Goal: Task Accomplishment & Management: Complete application form

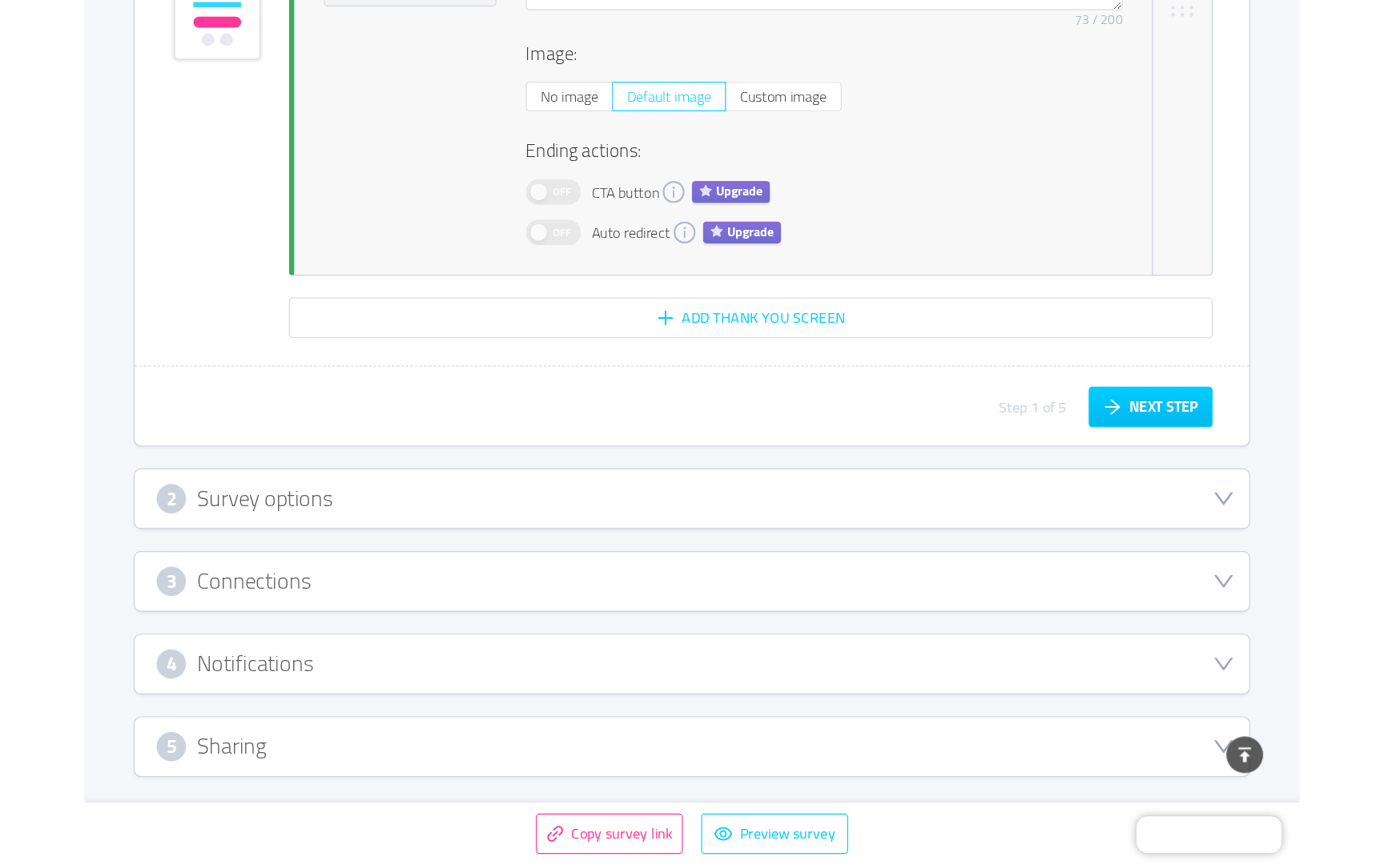
scroll to position [2969, 0]
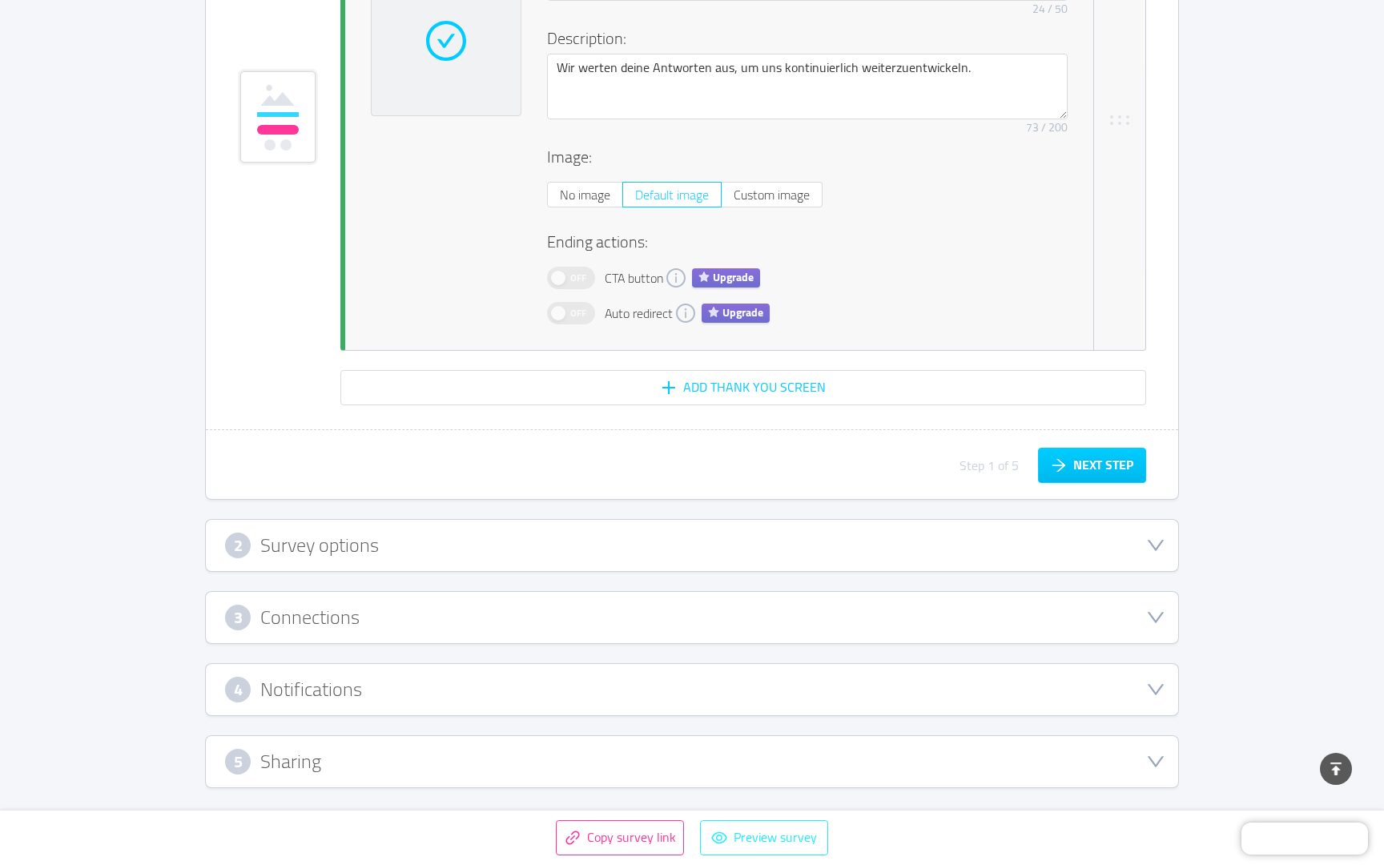
click at [723, 836] on button "Preview survey" at bounding box center [764, 837] width 128 height 35
click at [423, 765] on div "5 Sharing" at bounding box center [692, 762] width 934 height 26
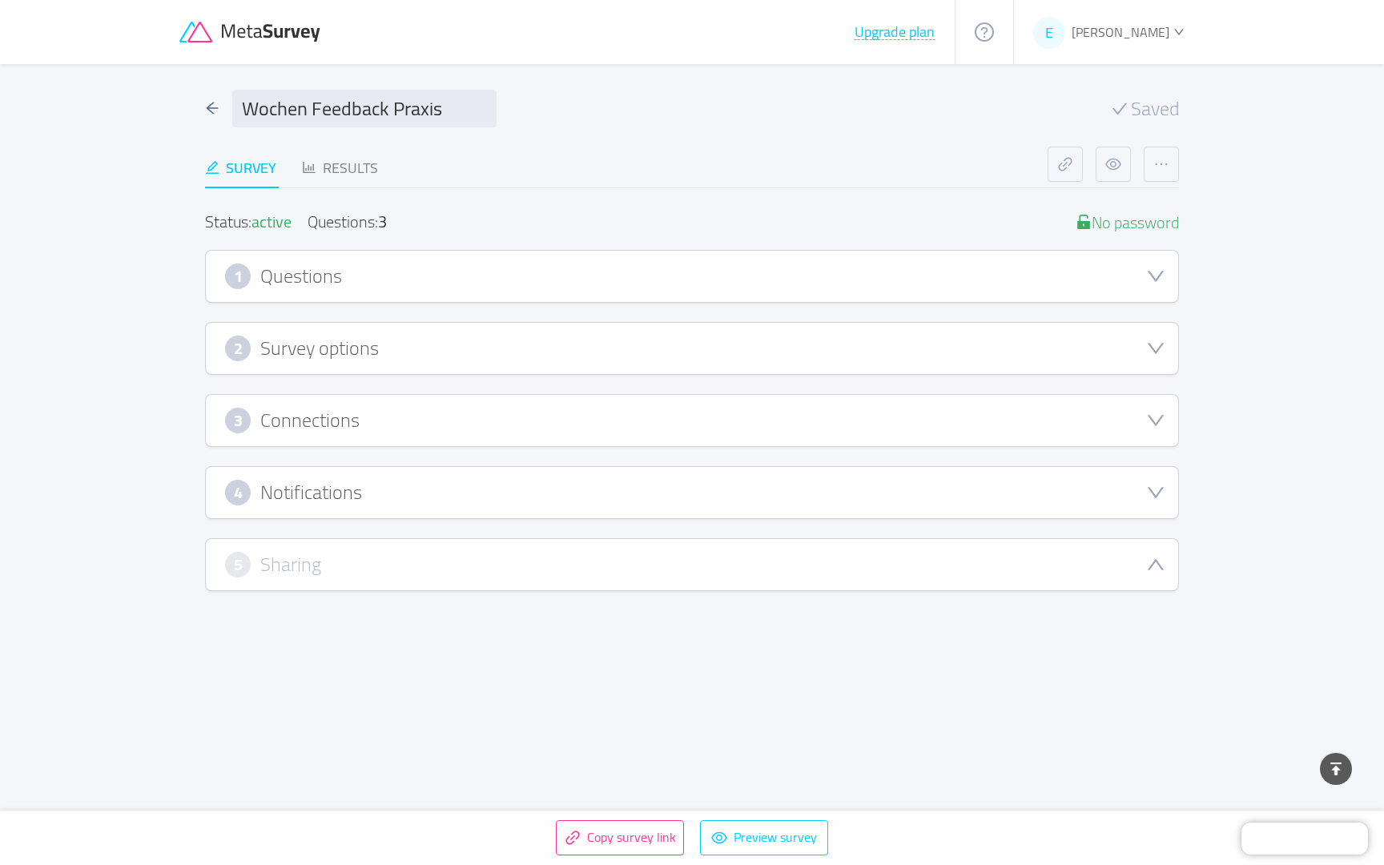
scroll to position [495, 0]
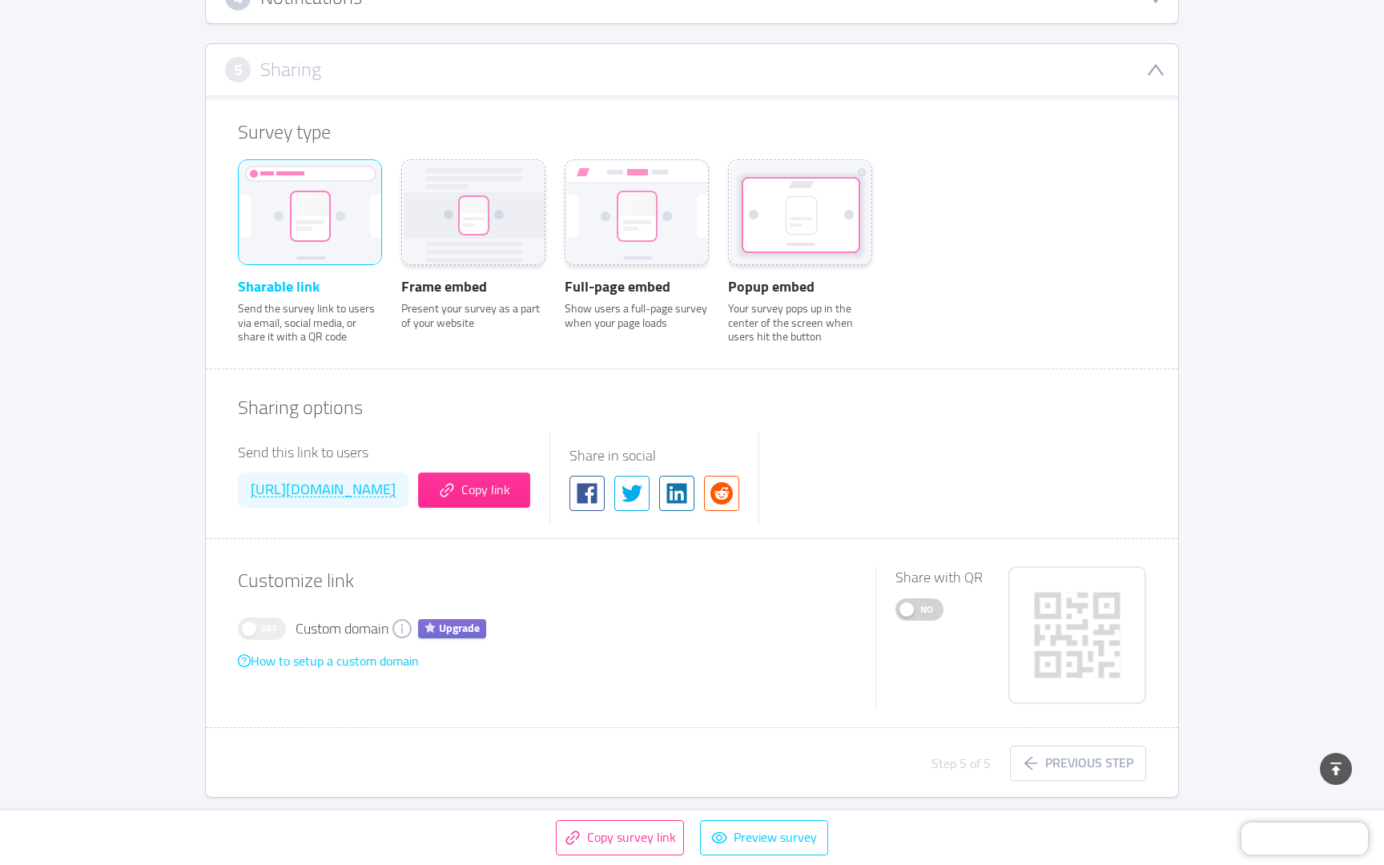
click at [922, 609] on span "No" at bounding box center [927, 609] width 22 height 21
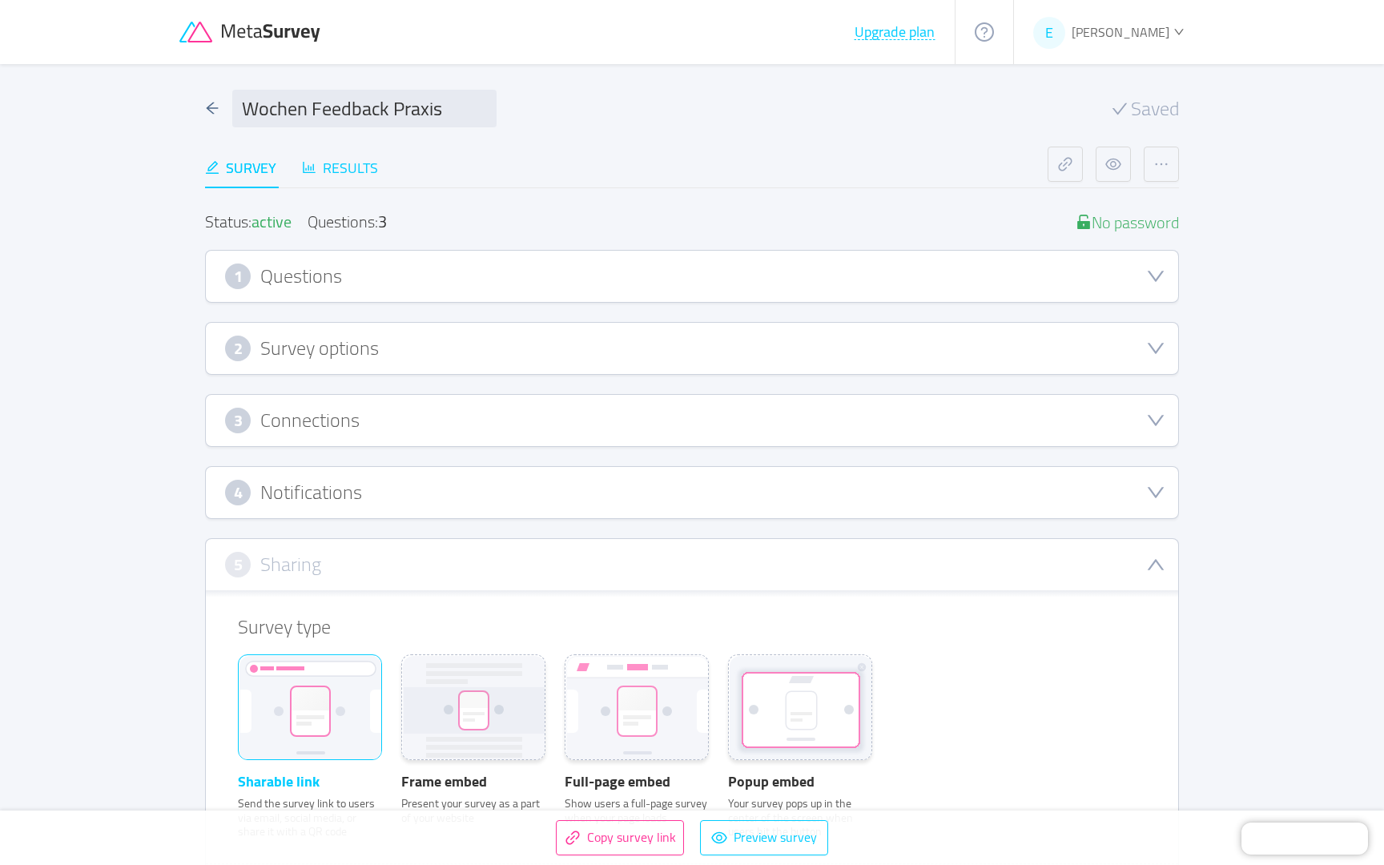
scroll to position [0, 0]
click at [326, 171] on div "Results" at bounding box center [340, 168] width 76 height 22
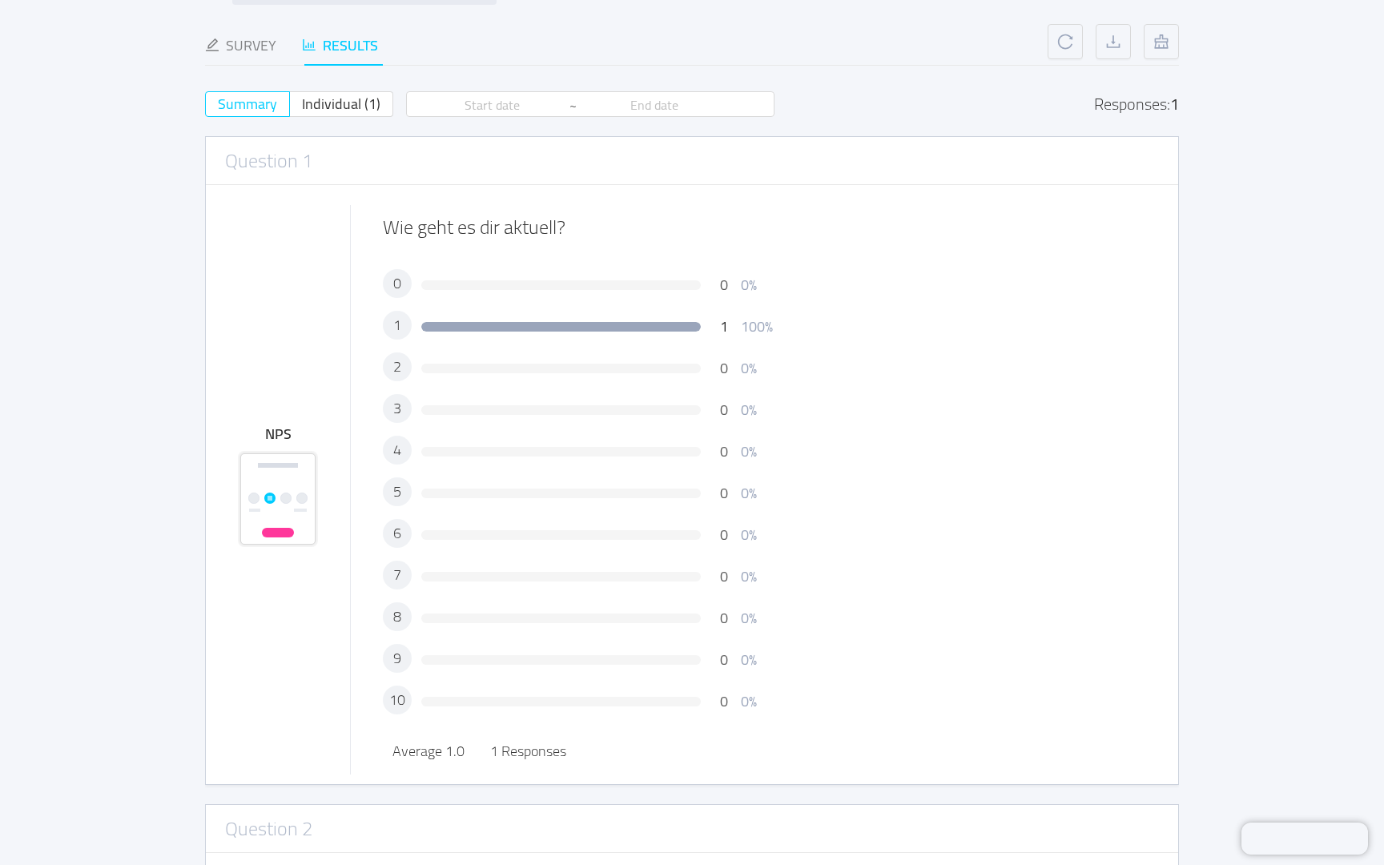
scroll to position [122, 0]
click at [514, 751] on span "1 Responses" at bounding box center [528, 752] width 76 height 26
click at [433, 759] on span "Average 1.0" at bounding box center [429, 752] width 72 height 26
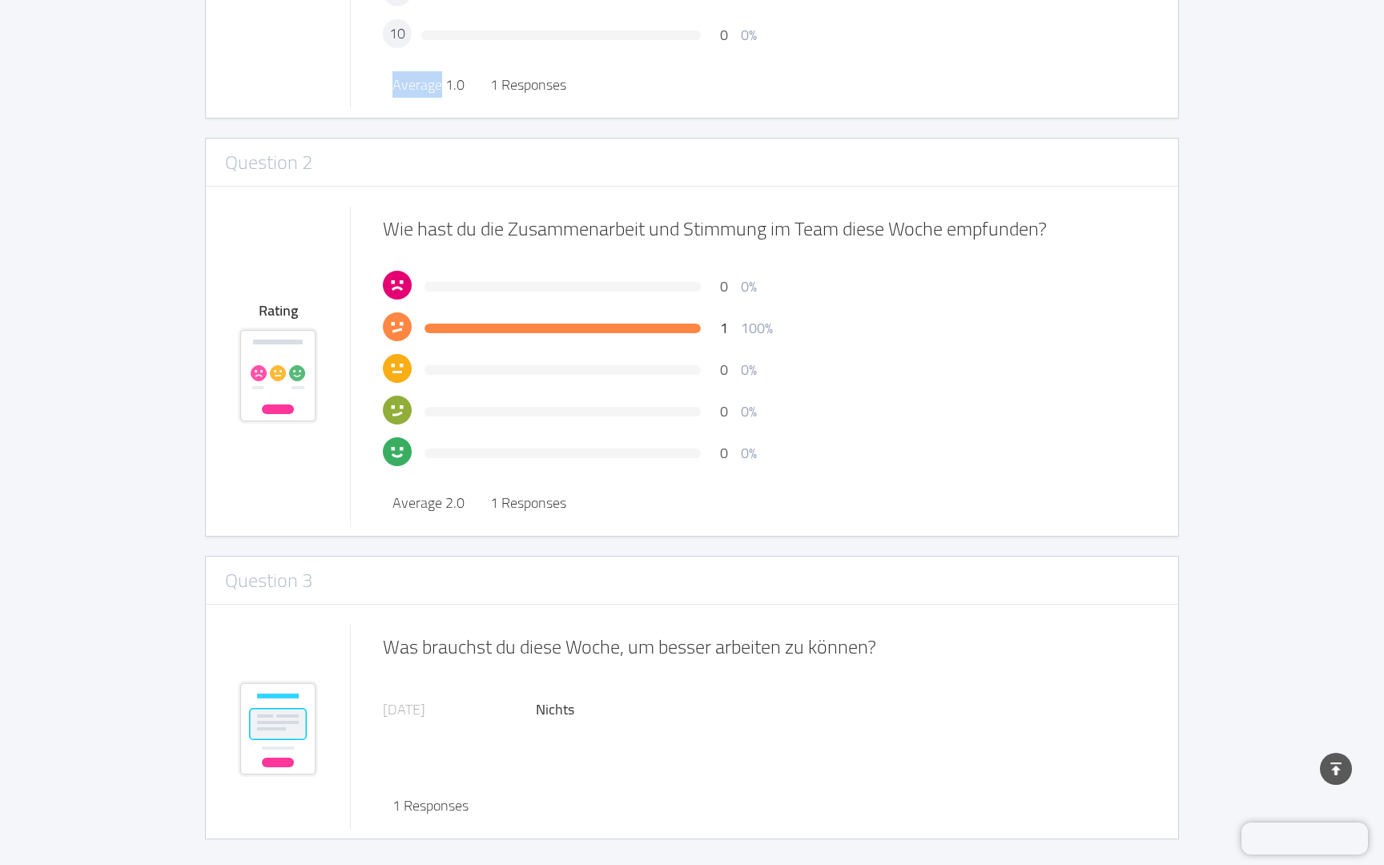
scroll to position [789, 0]
click at [555, 717] on div "Nichts" at bounding box center [841, 710] width 610 height 22
click at [545, 713] on div "Nichts" at bounding box center [841, 710] width 610 height 22
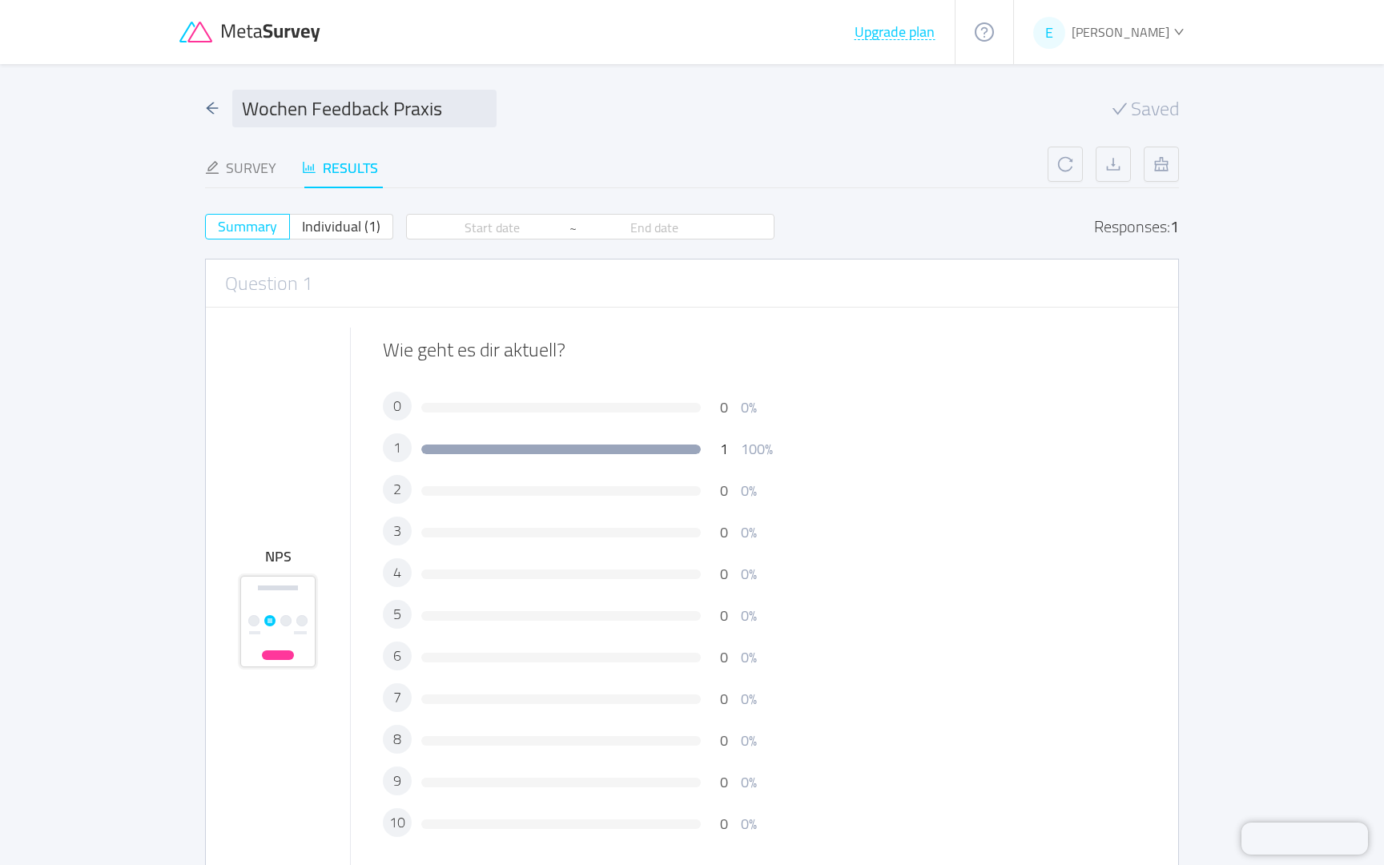
scroll to position [0, 0]
click at [1167, 159] on icon "button" at bounding box center [1162, 164] width 16 height 16
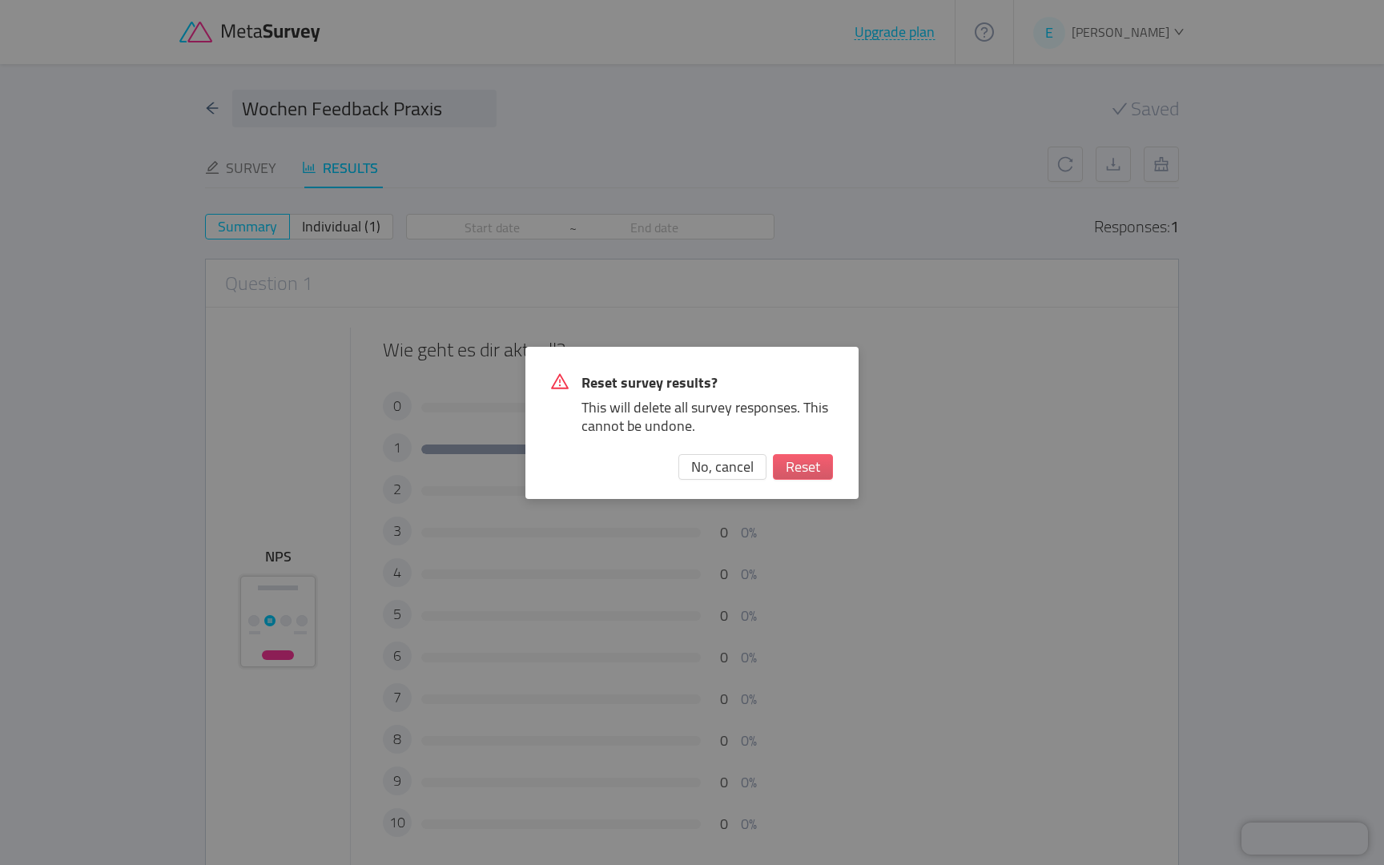
click at [807, 473] on button "Reset" at bounding box center [803, 467] width 60 height 26
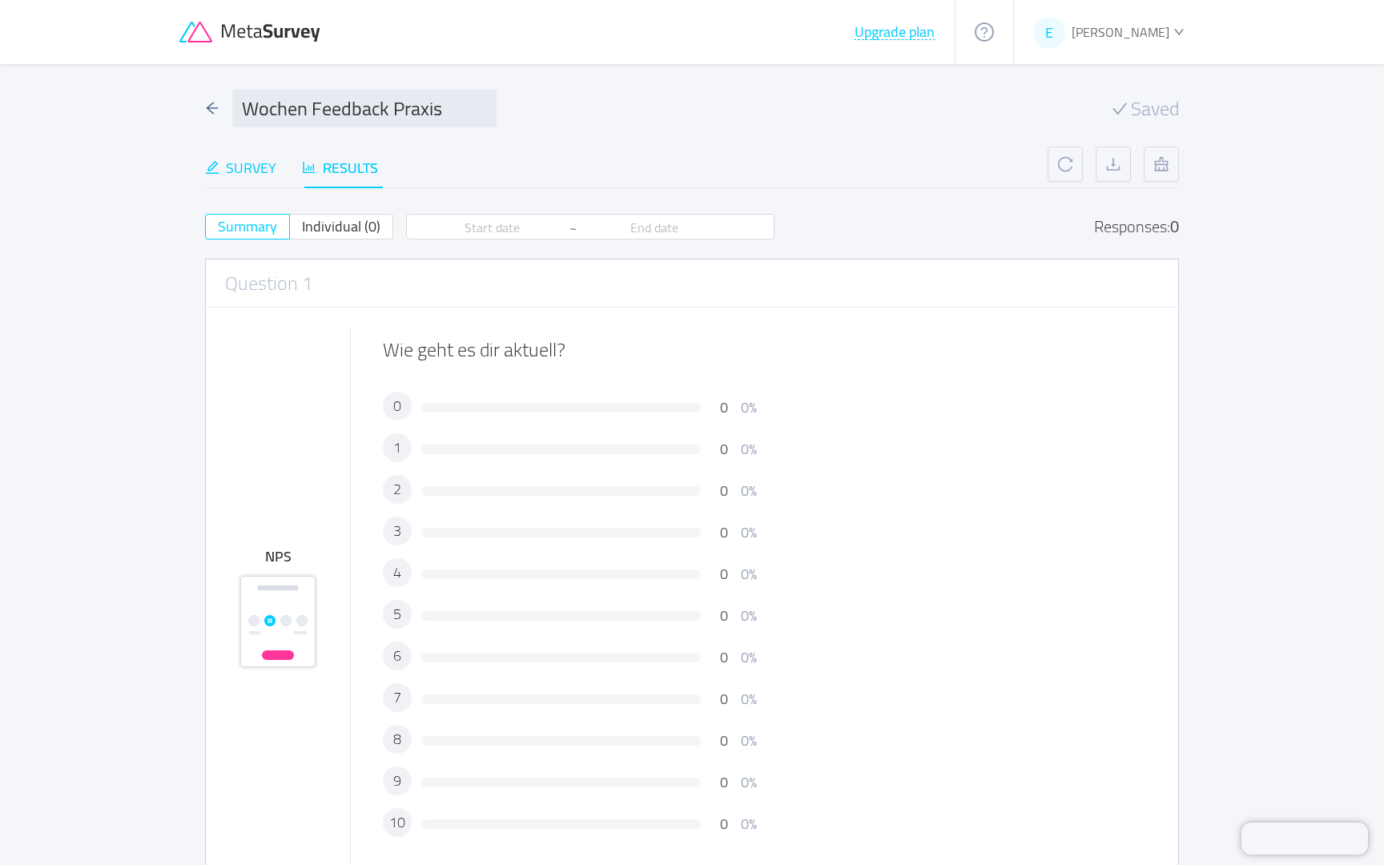
click at [256, 167] on div "Survey" at bounding box center [240, 168] width 71 height 22
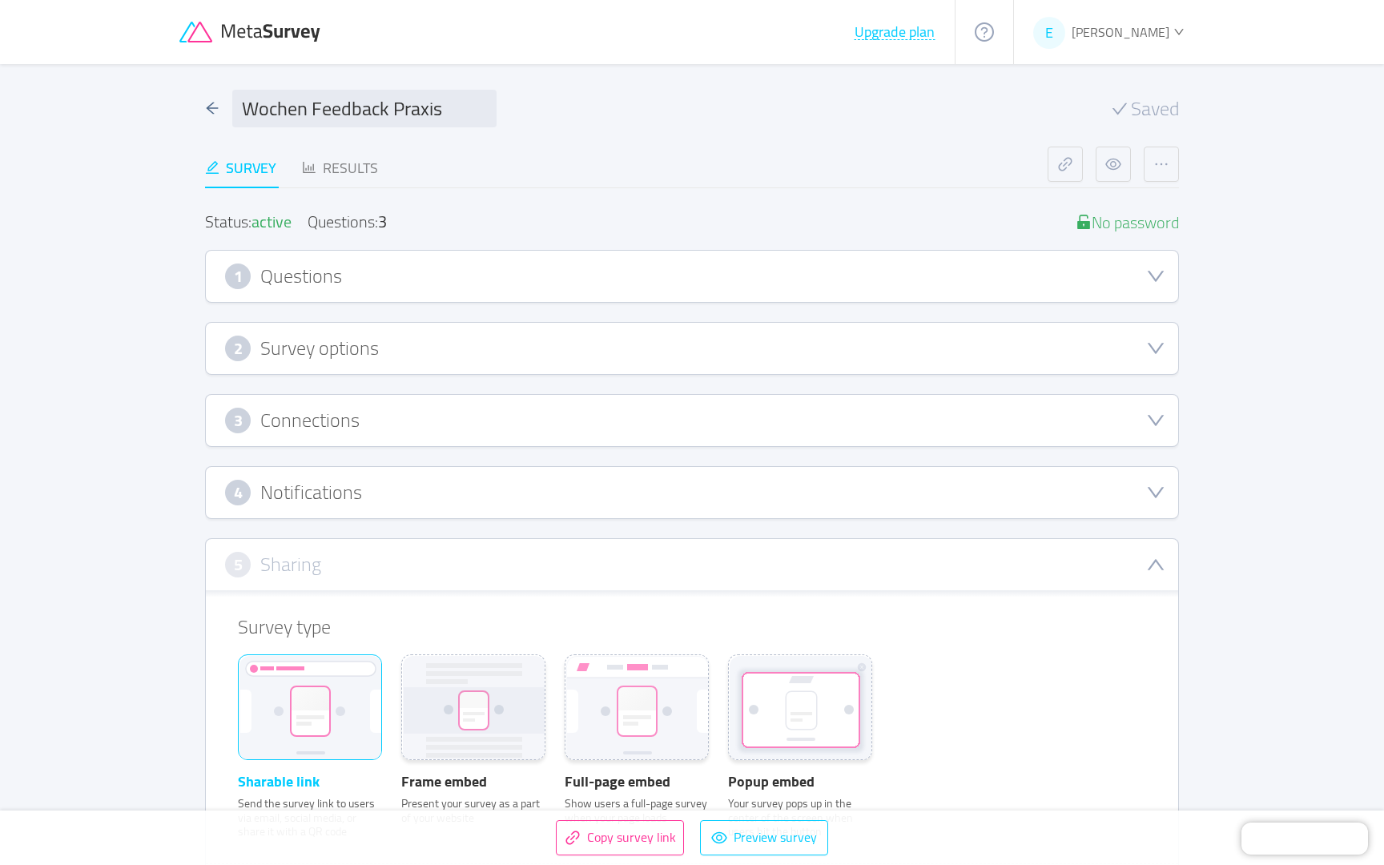
click at [345, 284] on div "1 Questions" at bounding box center [692, 277] width 934 height 26
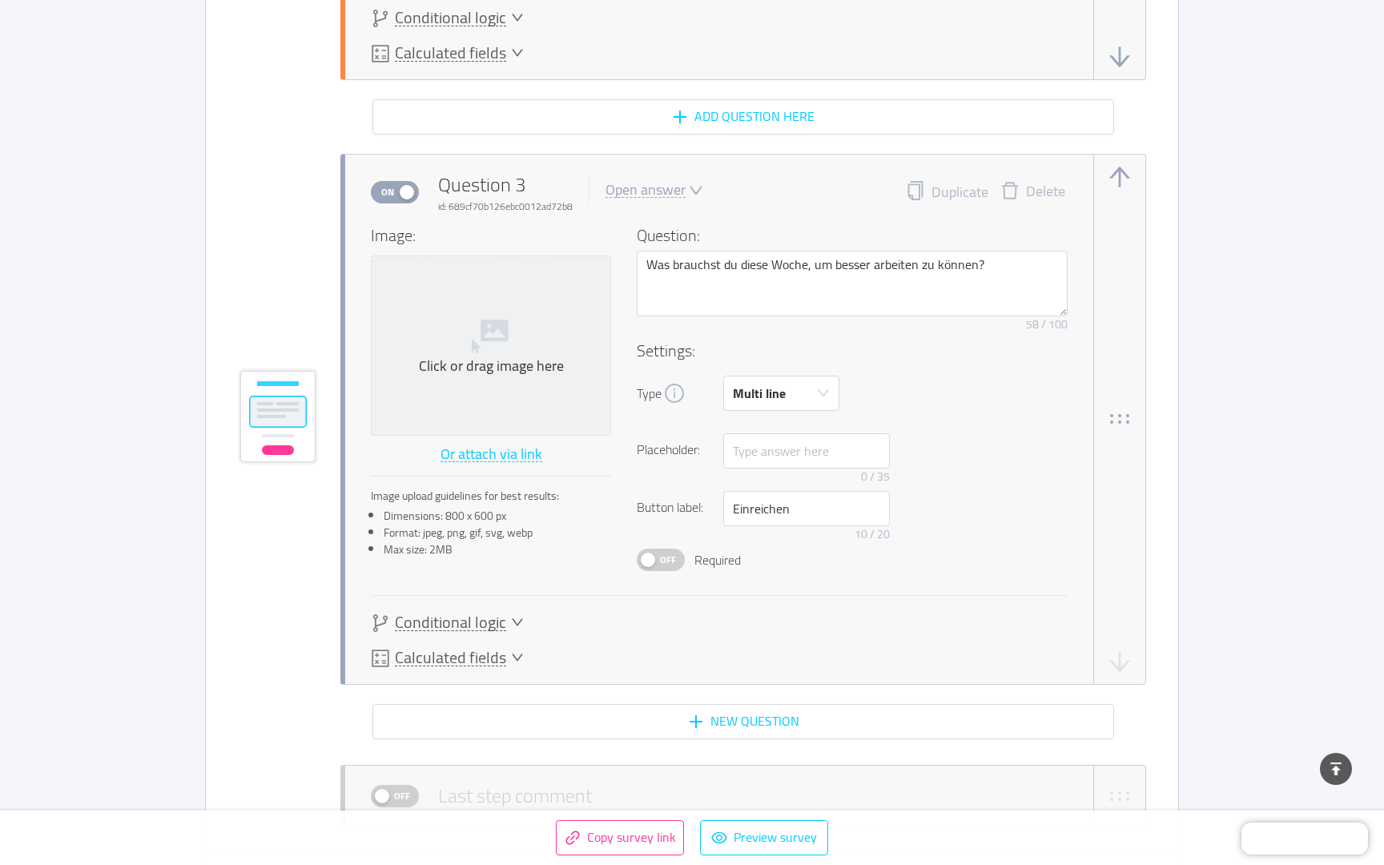
scroll to position [1937, 0]
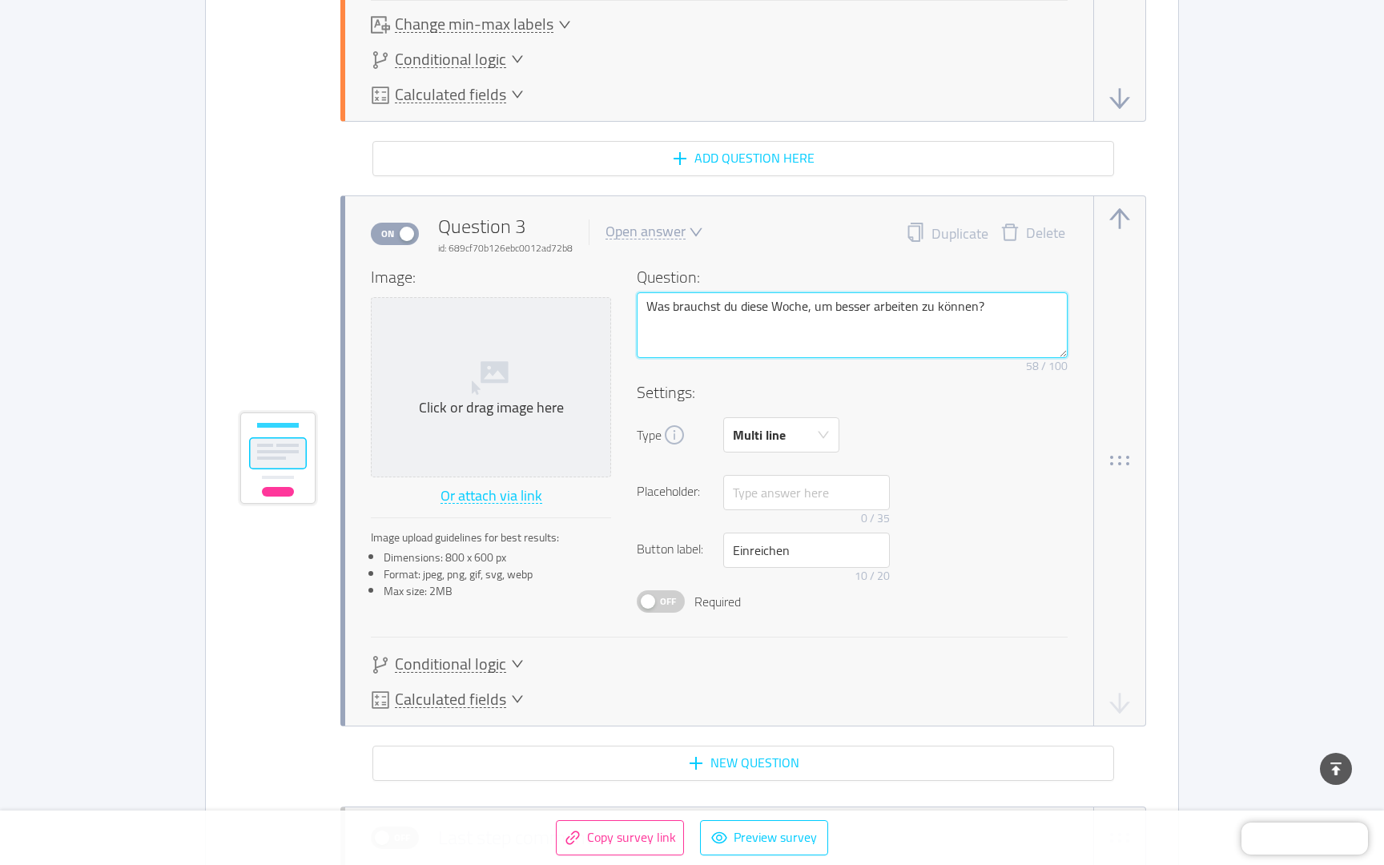
click at [993, 313] on textarea "Was brauchst du diese Woche, um besser arbeiten zu können?" at bounding box center [852, 325] width 431 height 66
click at [693, 307] on textarea "Was brauchst du diese Woche, um besser arbeiten zu können?" at bounding box center [852, 325] width 431 height 66
type textarea "Was h du diese Woche, um besser arbeiten zu können?"
type textarea "Was hä du diese Woche, um besser arbeiten zu können?"
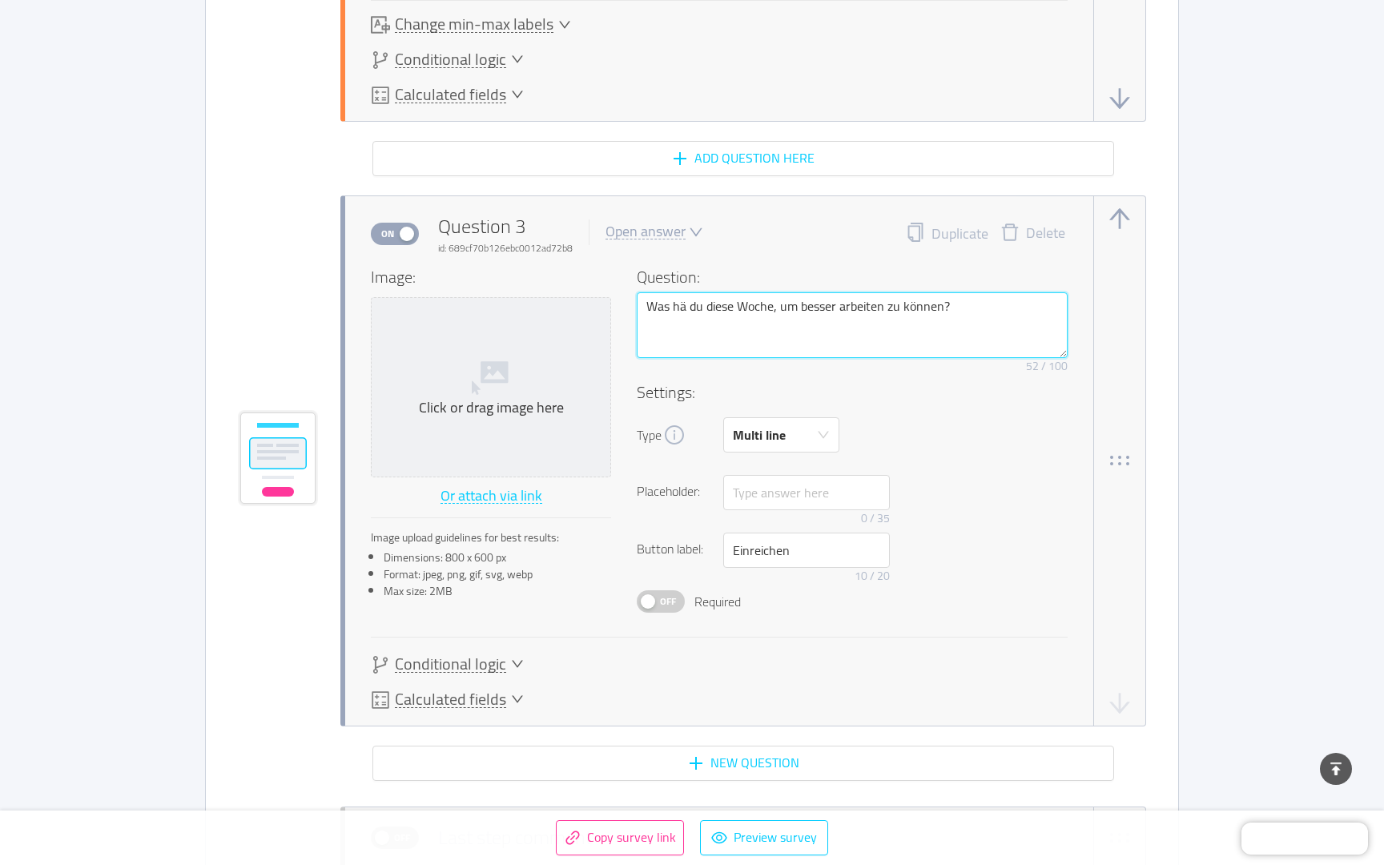
type textarea "Was hät du diese Woche, um besser arbeiten zu können?"
type textarea "Was hätt du diese Woche, um besser arbeiten zu können?"
type textarea "Was hätte du diese Woche, um besser arbeiten zu können?"
type textarea "Was hättes du diese Woche, um besser arbeiten zu können?"
type textarea "Was hättest du diese Woche, um besser arbeiten zu können?"
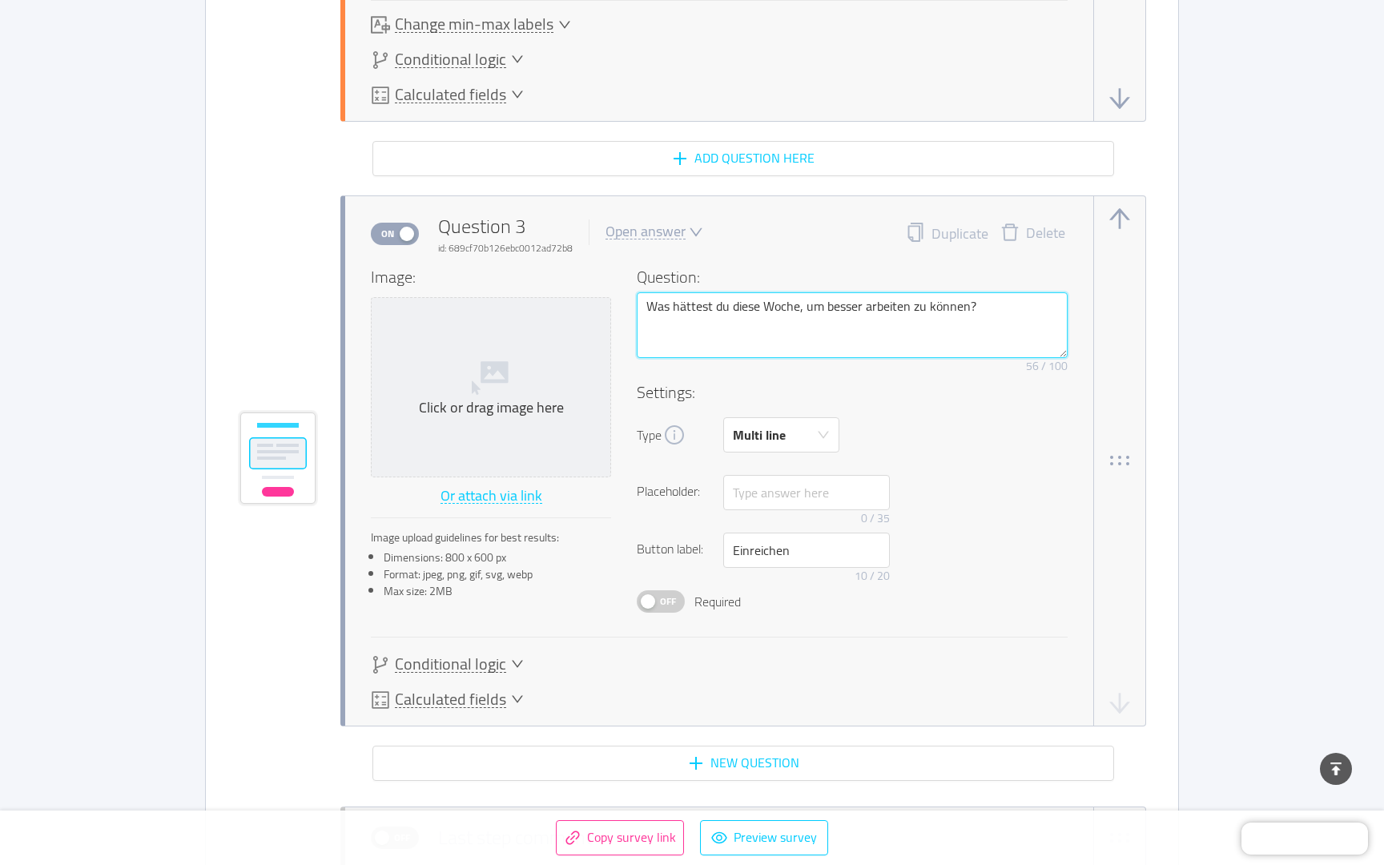
type textarea "Was hättest du diese Woche, um besser arbeiten zu können?"
type textarea "Was hättest d du diese Woche, um besser arbeiten zu können?"
type textarea "Was hättest du du diese Woche, um besser arbeiten zu können?"
type textarea "Was hättest du b du diese Woche, um besser arbeiten zu können?"
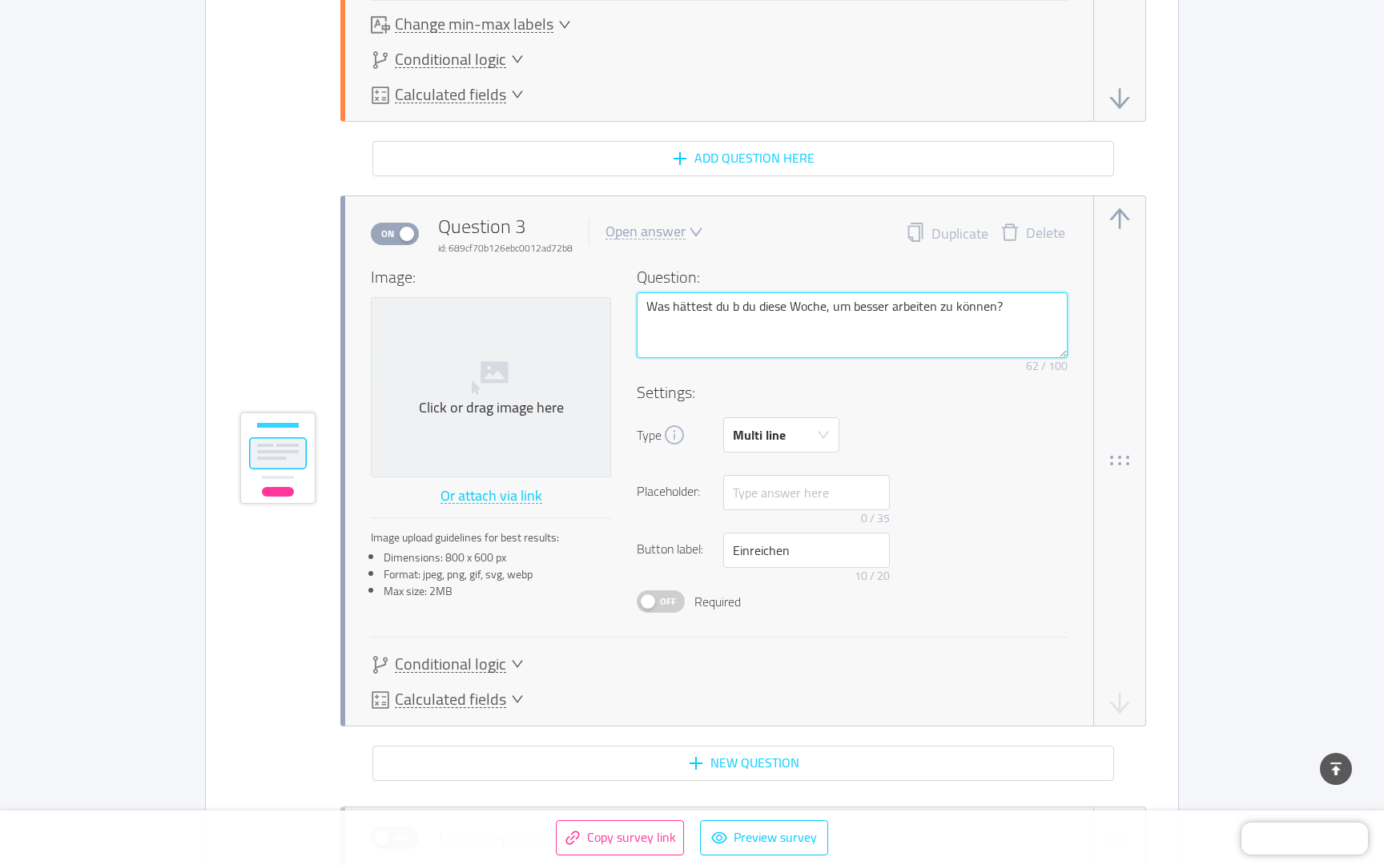
type textarea "Was hättest du be du diese Woche, um besser arbeiten zu können?"
type textarea "Was hättest du ben du diese Woche, um besser arbeiten zu können?"
type textarea "Was hättest du benö du diese Woche, um besser arbeiten zu können?"
type textarea "Was hättest du benöt du diese Woche, um besser arbeiten zu können?"
type textarea "Was hättest du benöti du diese Woche, um besser arbeiten zu können?"
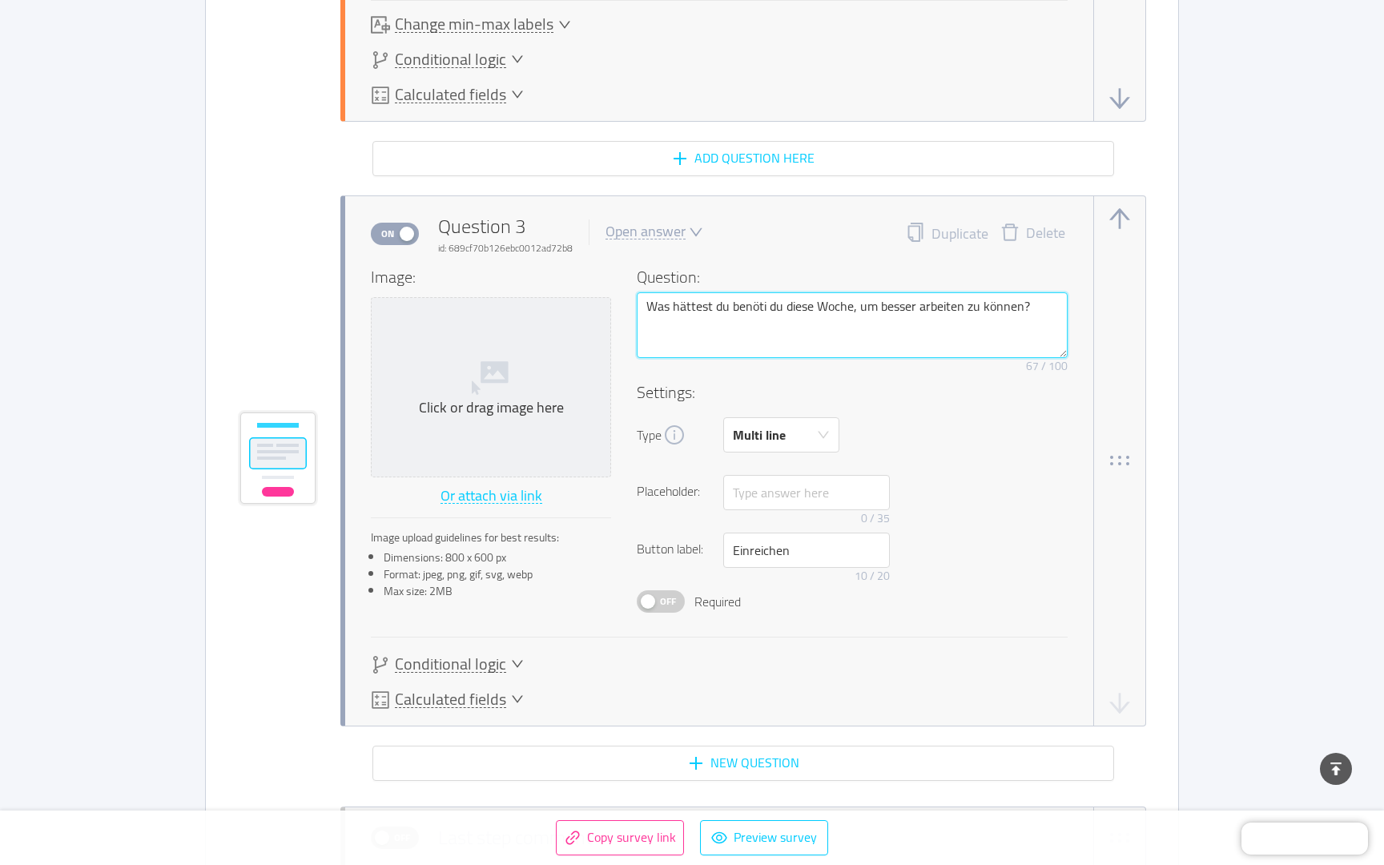
type textarea "Was hättest du benötig du diese Woche, um besser arbeiten zu können?"
type textarea "Was hättest du benötigt du diese Woche, um besser arbeiten zu können?"
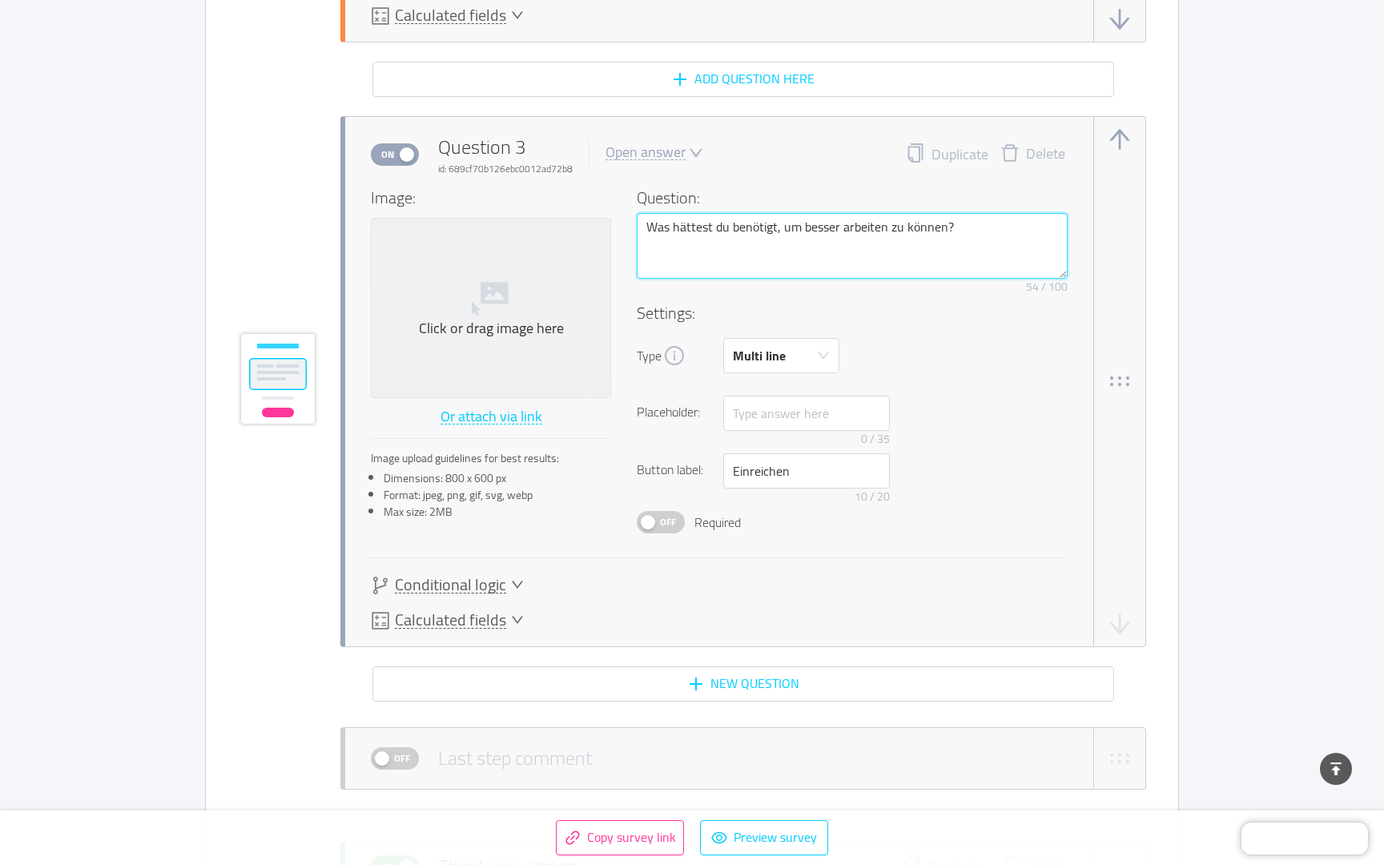
scroll to position [2001, 0]
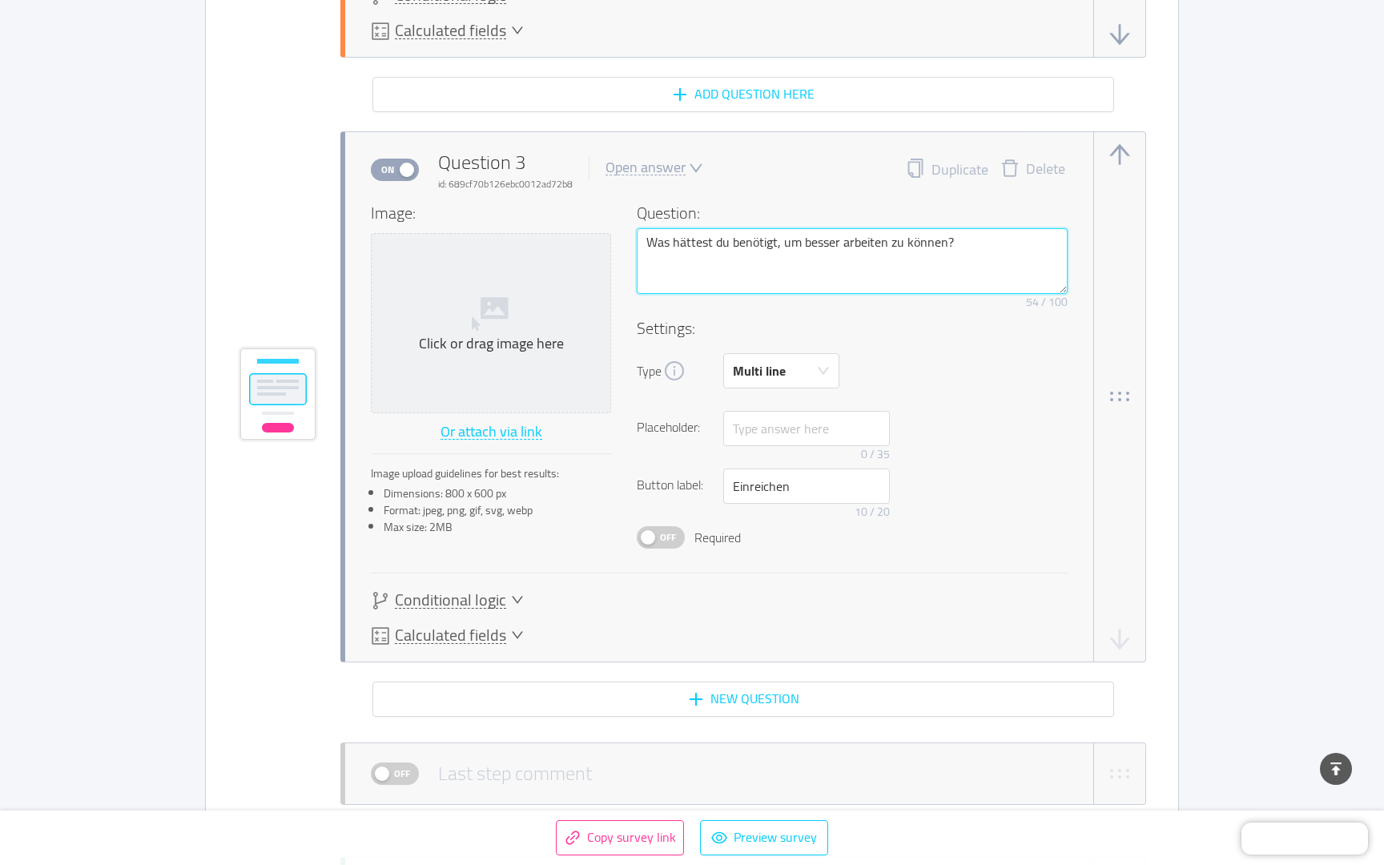
type textarea "Was hättest du benötigt, um besser arbeiten zu können?"
click at [544, 219] on h4 "Image:" at bounding box center [491, 213] width 240 height 24
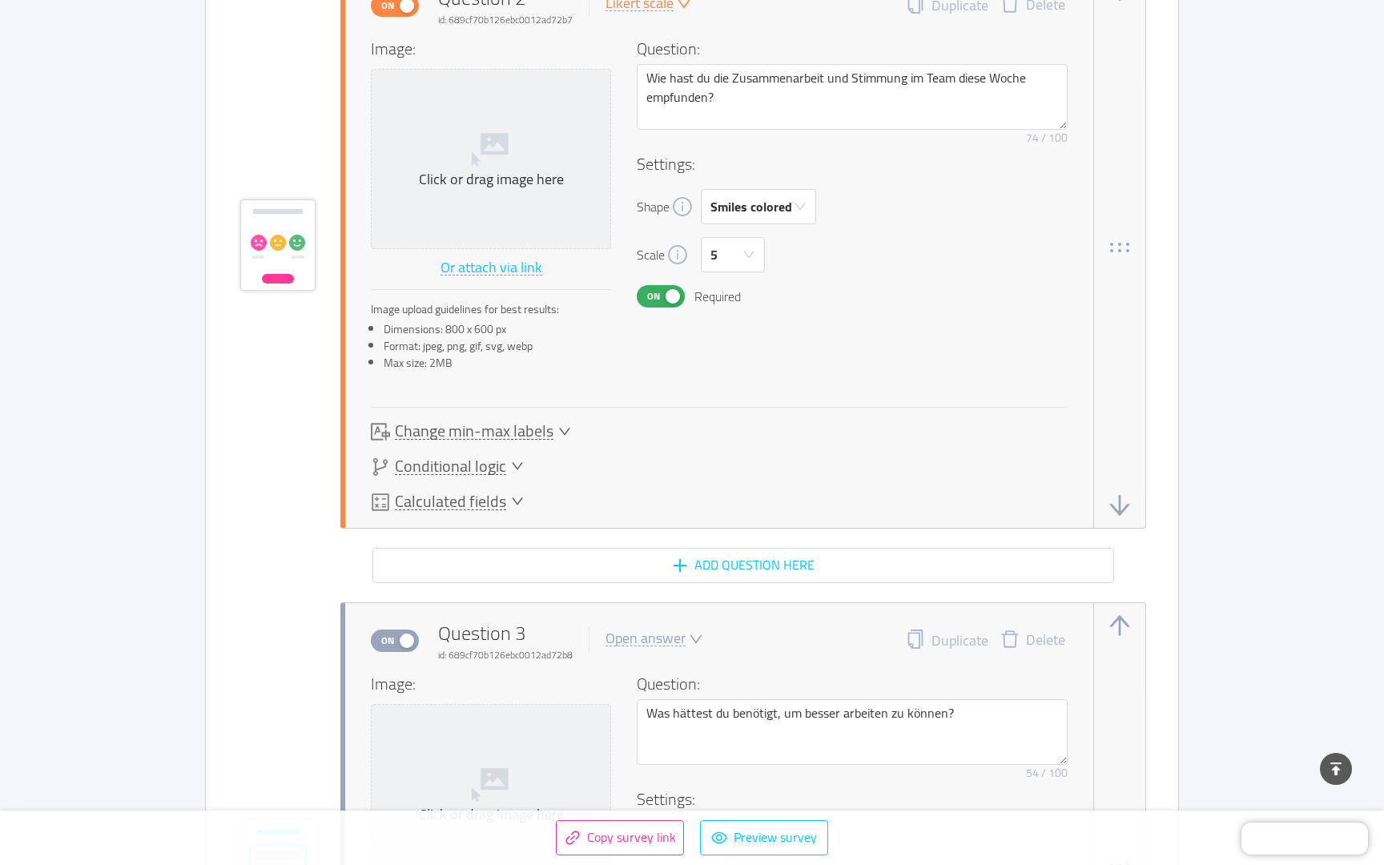
scroll to position [1520, 0]
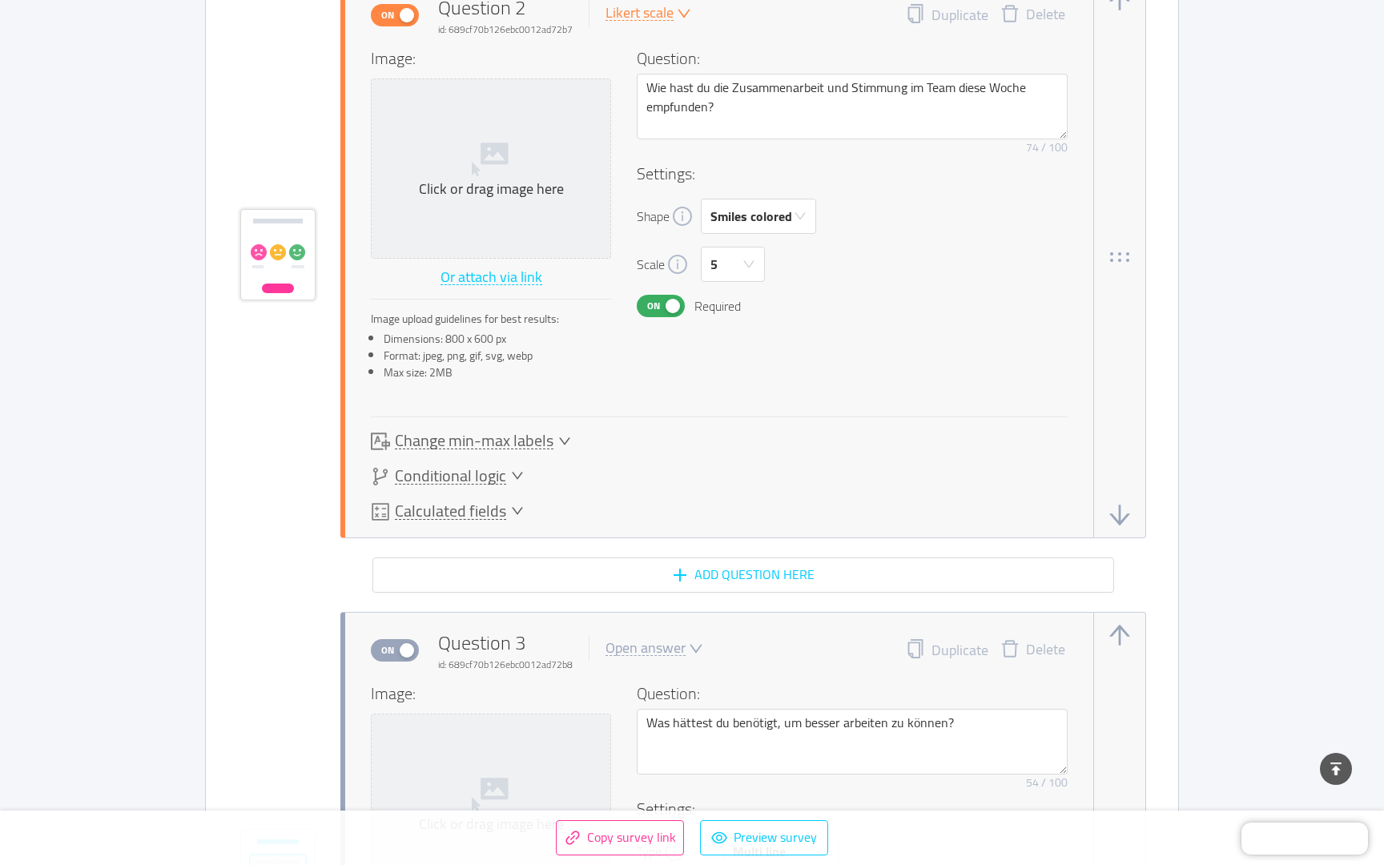
click at [680, 566] on button "Add question here" at bounding box center [743, 575] width 742 height 35
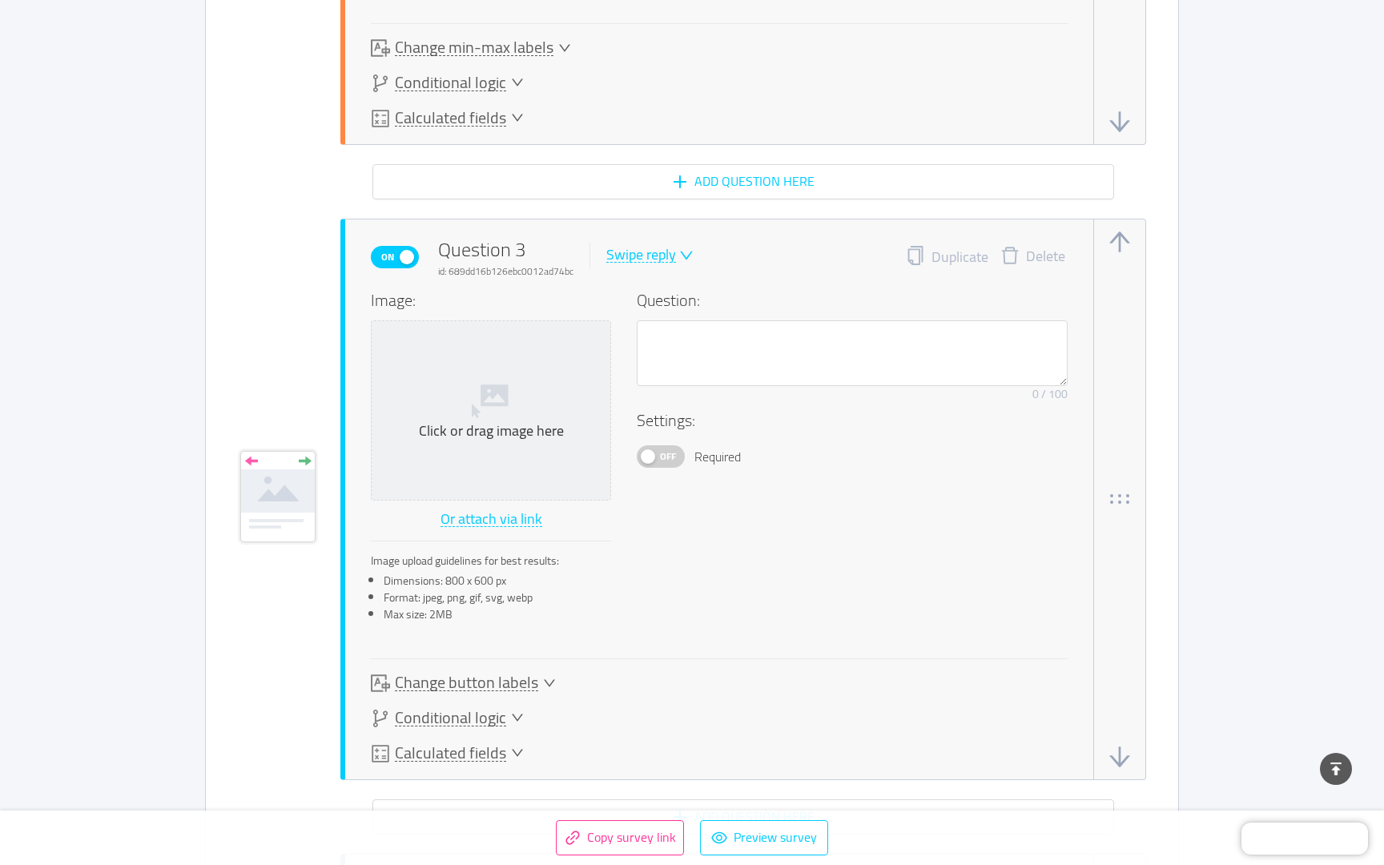
scroll to position [1981, 0]
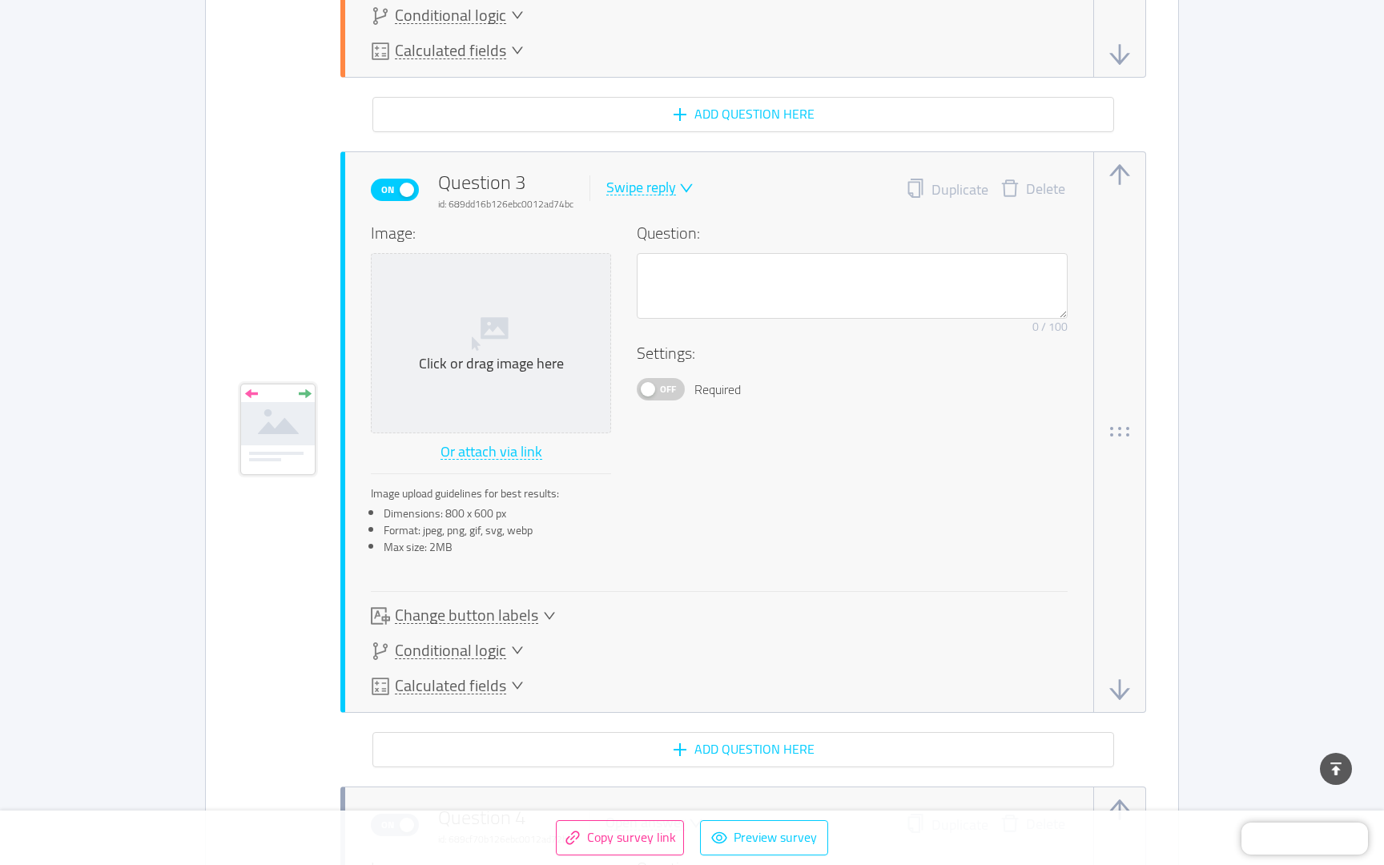
click at [658, 169] on div "On Question 3 id: 689dd16b126ebc0012ad74bc Swipe reply" at bounding box center [532, 189] width 323 height 43
click at [668, 183] on div "Swipe reply" at bounding box center [641, 187] width 70 height 15
click at [651, 311] on li "Open answer" at bounding box center [663, 317] width 116 height 26
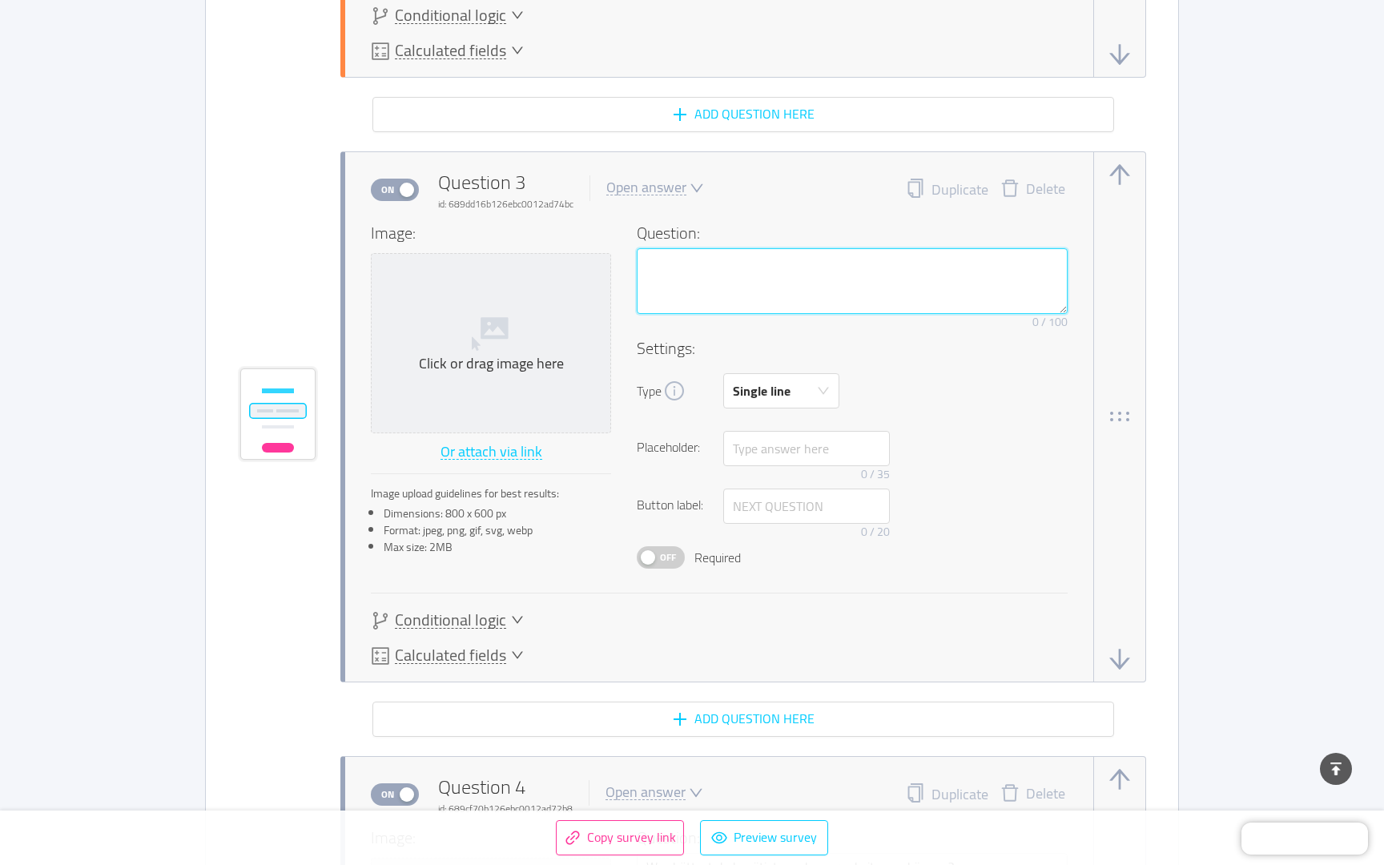
click at [715, 281] on textarea at bounding box center [852, 281] width 431 height 66
paste textarea "Was hat im Team diese Woche besonders geholfen oder gestört? (offen)"
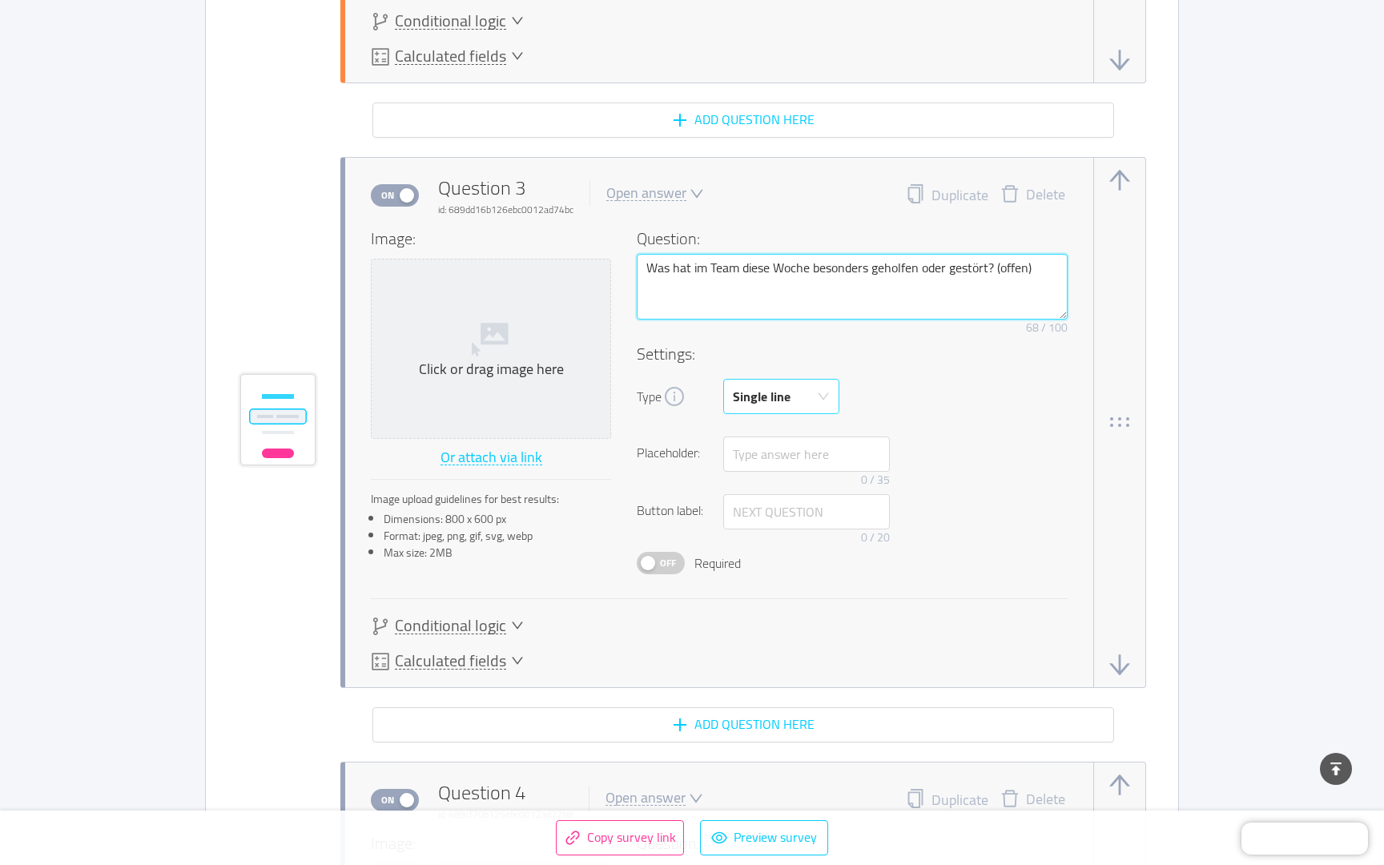
type textarea "Was hat im Team diese Woche besonders geholfen oder gestört? (offen)"
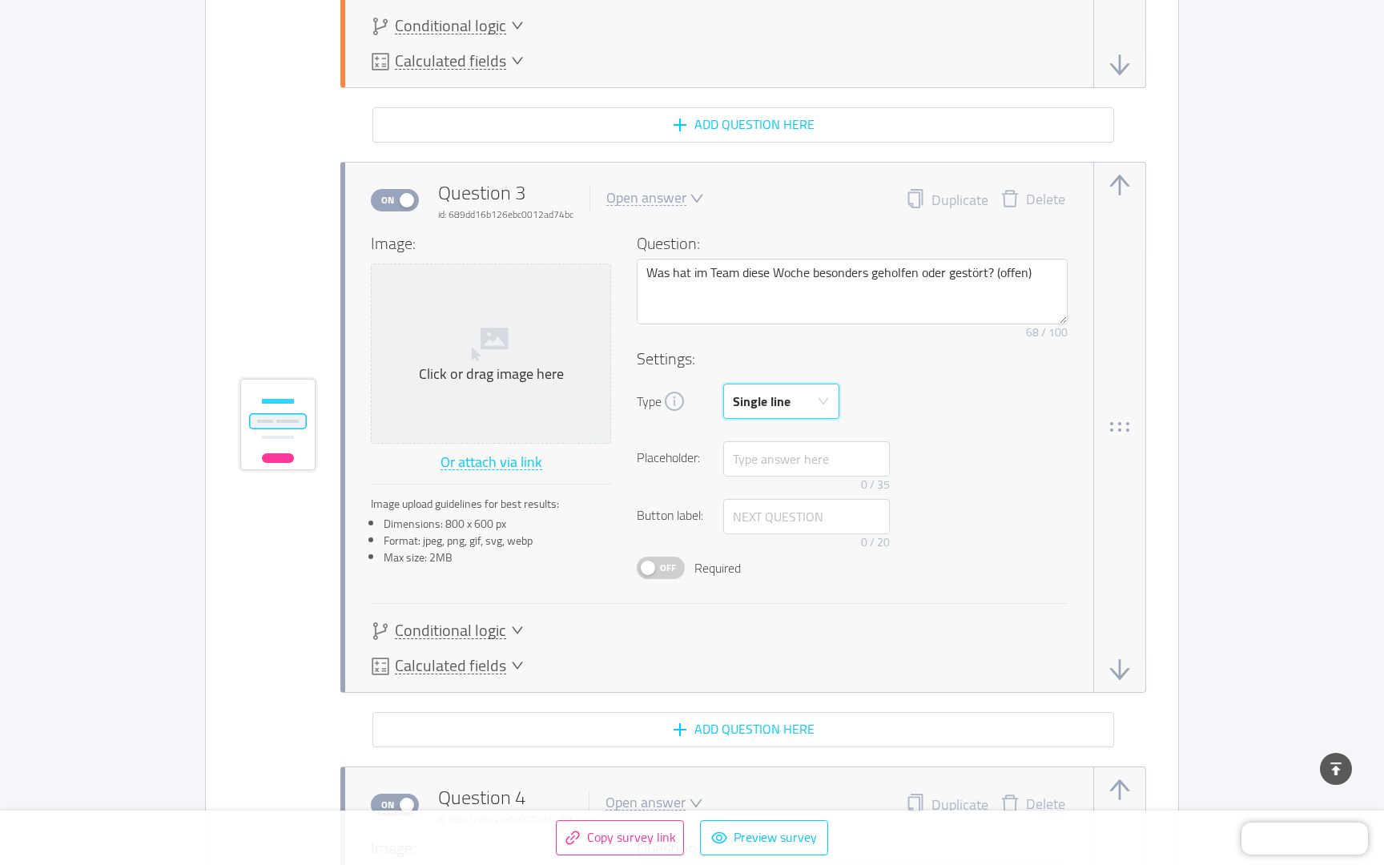
click at [826, 400] on icon "icon: down" at bounding box center [823, 401] width 13 height 13
drag, startPoint x: 795, startPoint y: 464, endPoint x: 806, endPoint y: 480, distance: 19.1
click at [795, 464] on li "Multi line" at bounding box center [781, 463] width 116 height 26
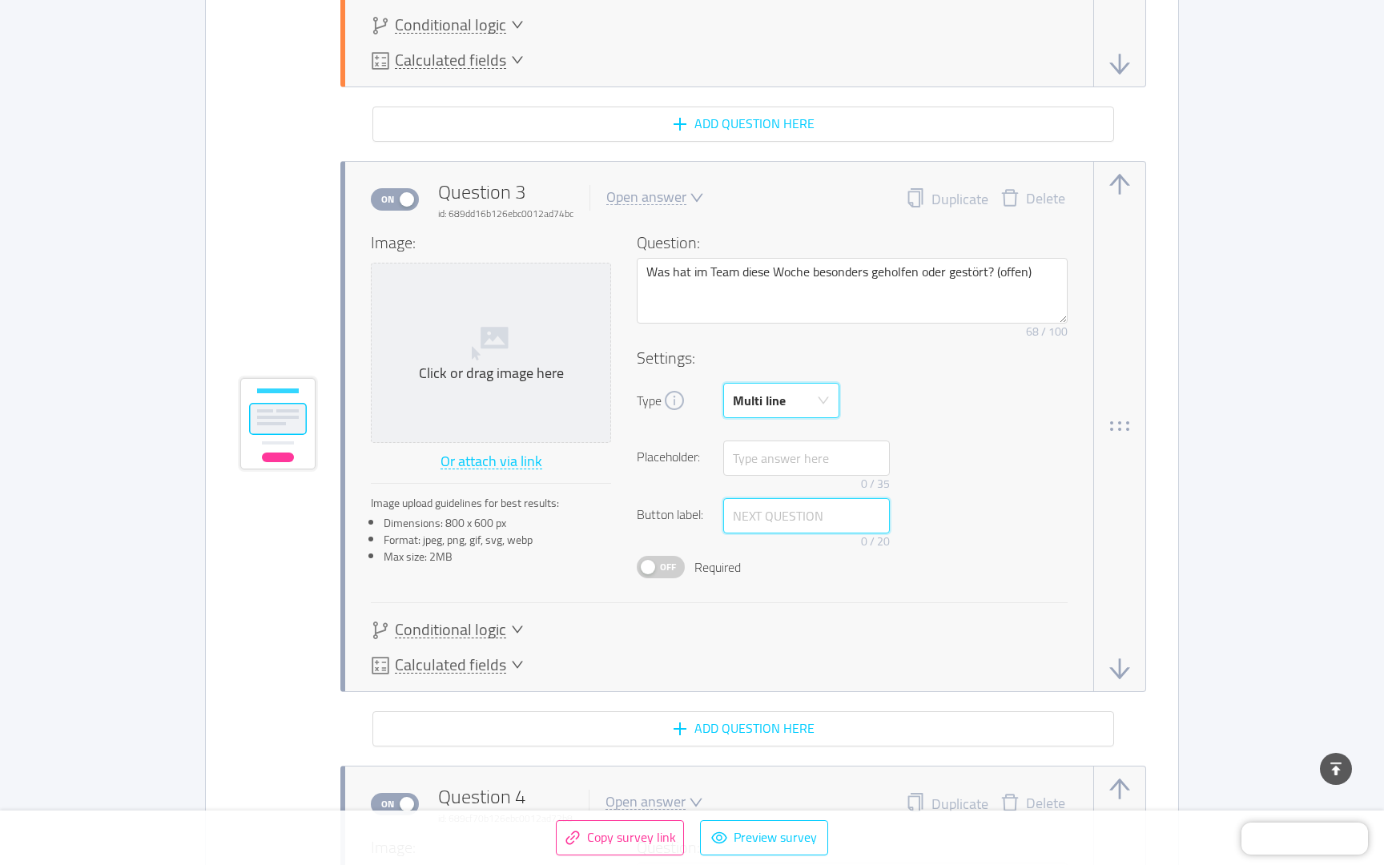
drag, startPoint x: 813, startPoint y: 515, endPoint x: 822, endPoint y: 516, distance: 8.8
click at [813, 515] on input "text" at bounding box center [806, 515] width 167 height 35
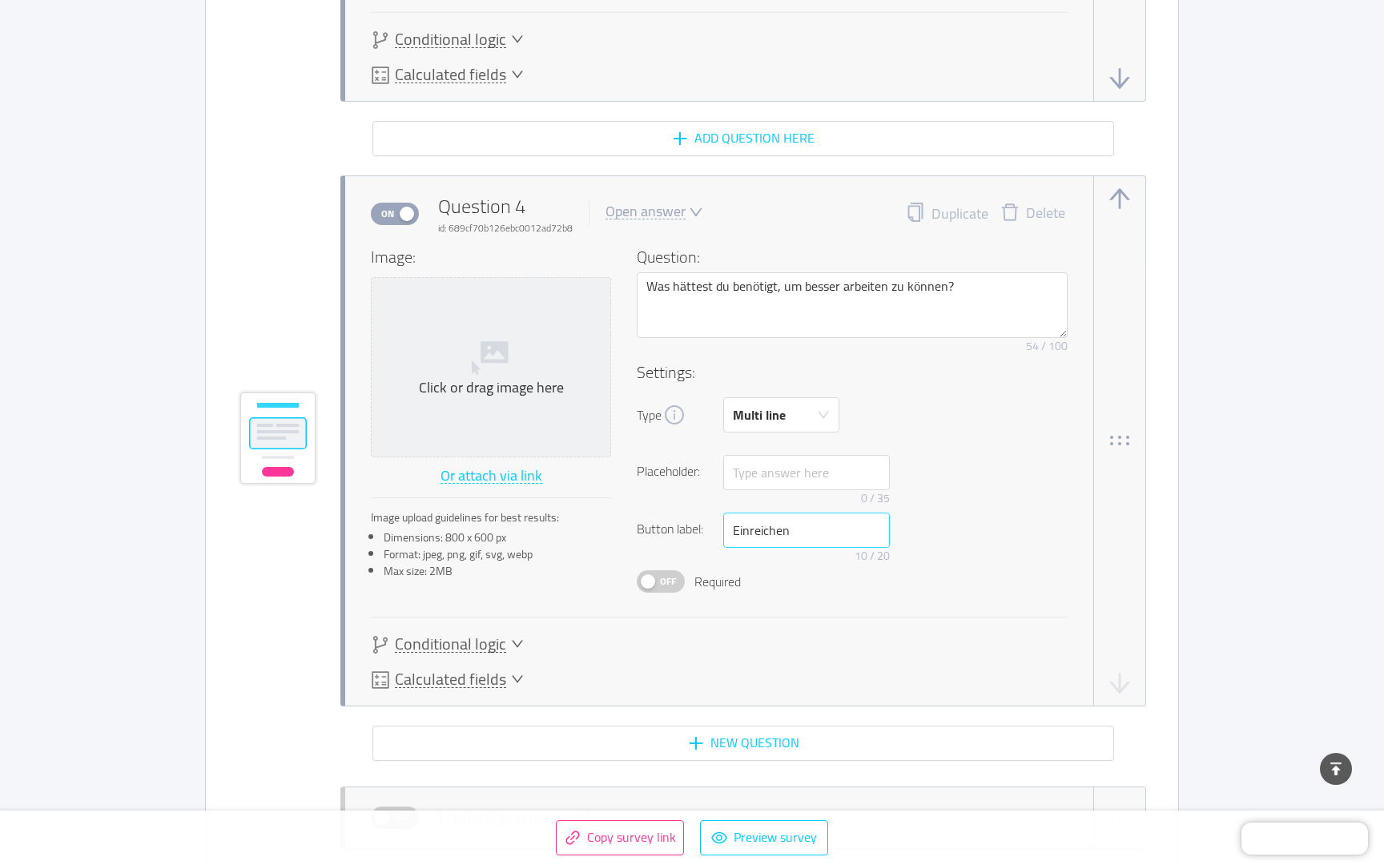
scroll to position [2562, 0]
click at [784, 547] on div "Einreichen 10 / 20" at bounding box center [806, 542] width 167 height 58
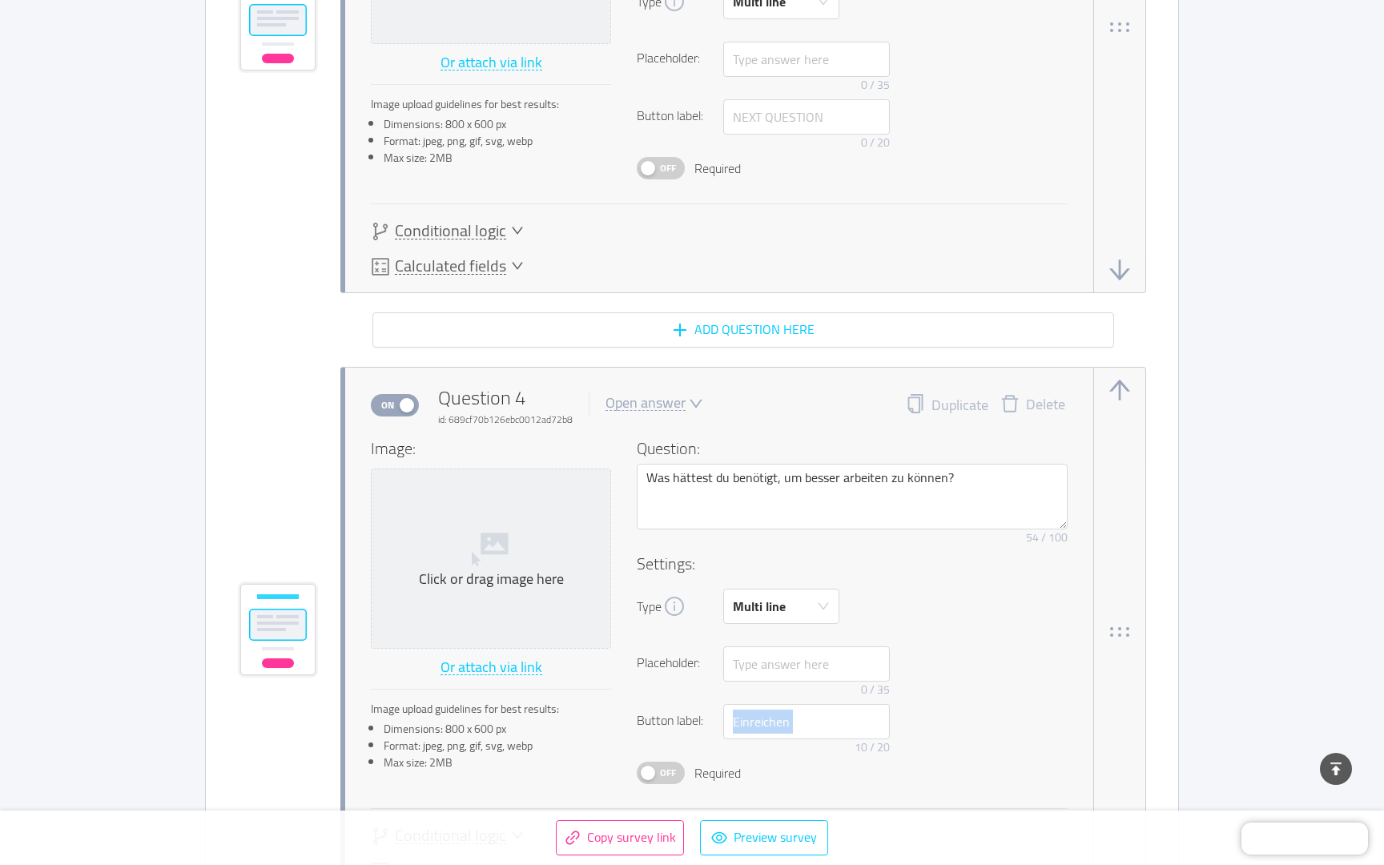
scroll to position [2349, 0]
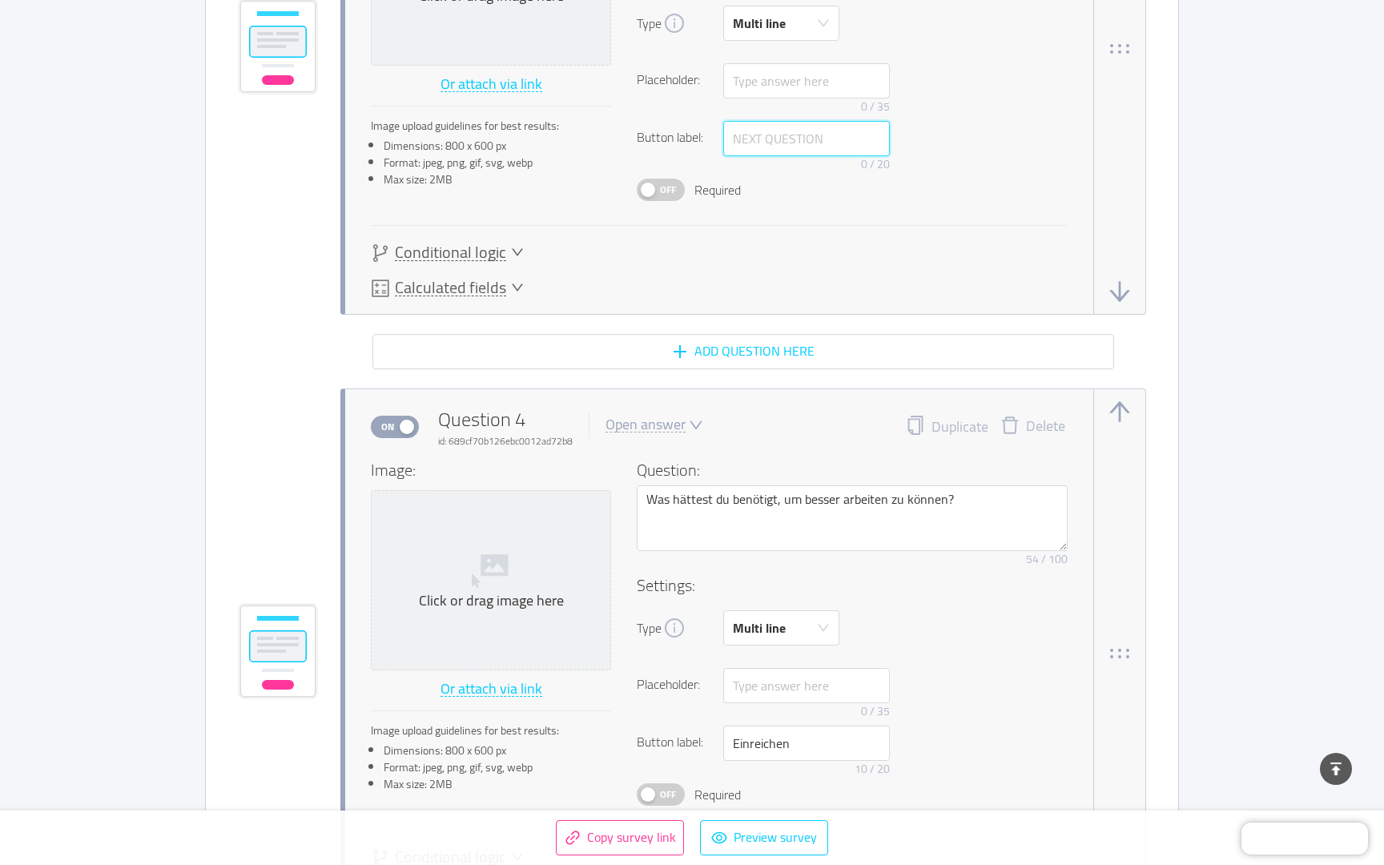
click at [756, 135] on input "text" at bounding box center [806, 138] width 167 height 35
type input "Nächste Frage"
click at [766, 201] on div "Image: Click or drag image here Or attach via link Image upload guidelines for …" at bounding box center [719, 40] width 697 height 374
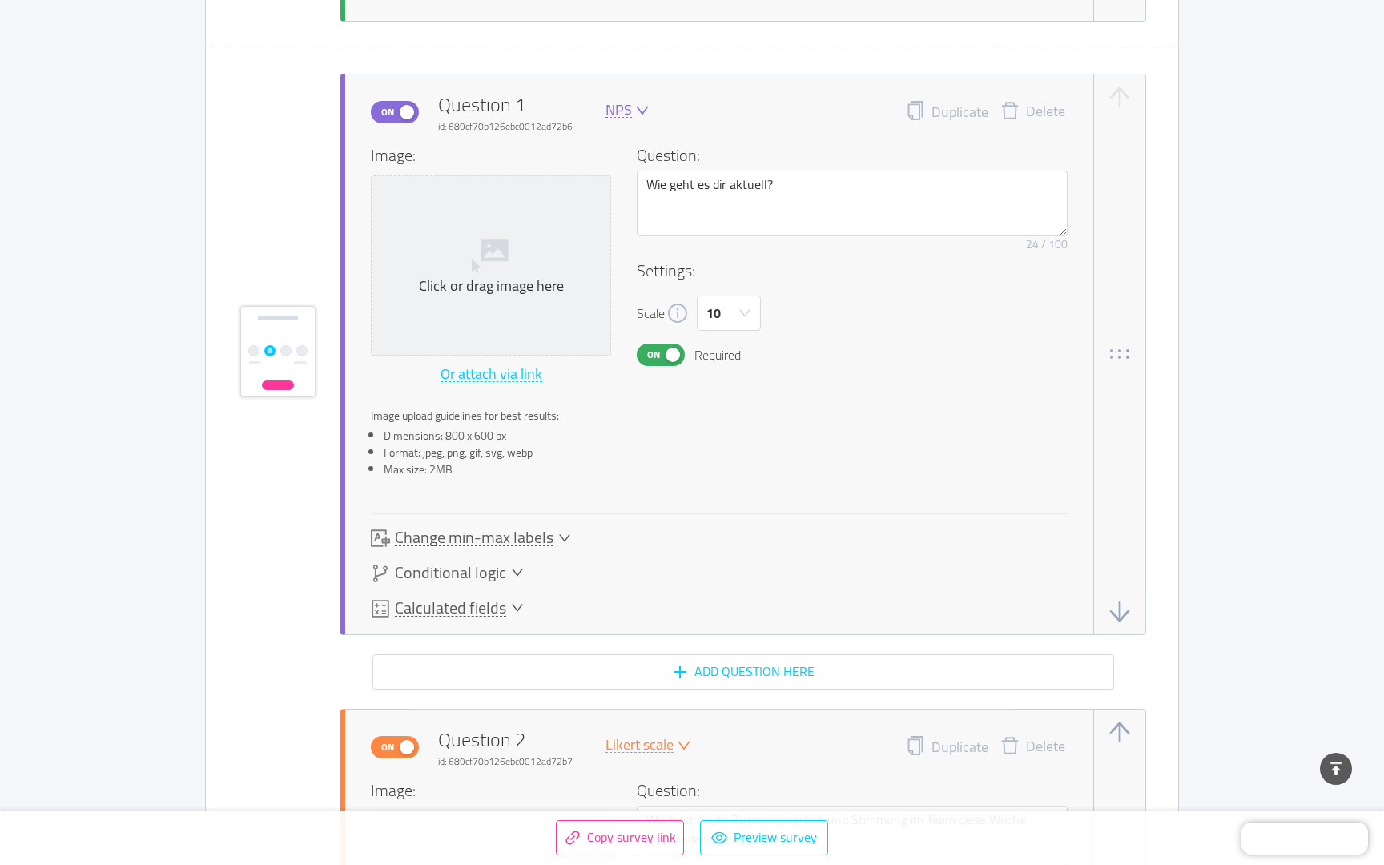
scroll to position [782, 0]
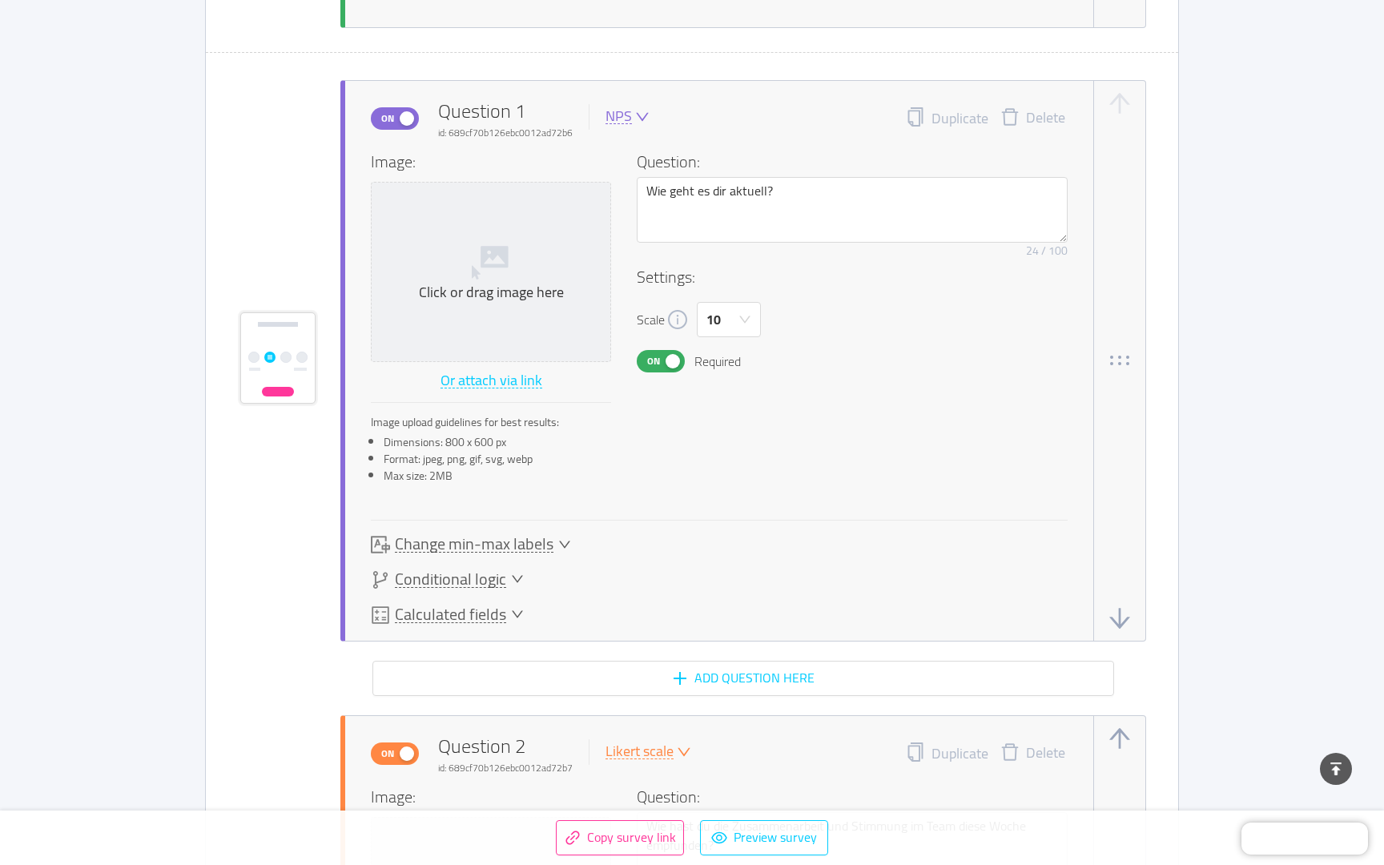
click at [763, 662] on button "Add question here" at bounding box center [743, 678] width 742 height 35
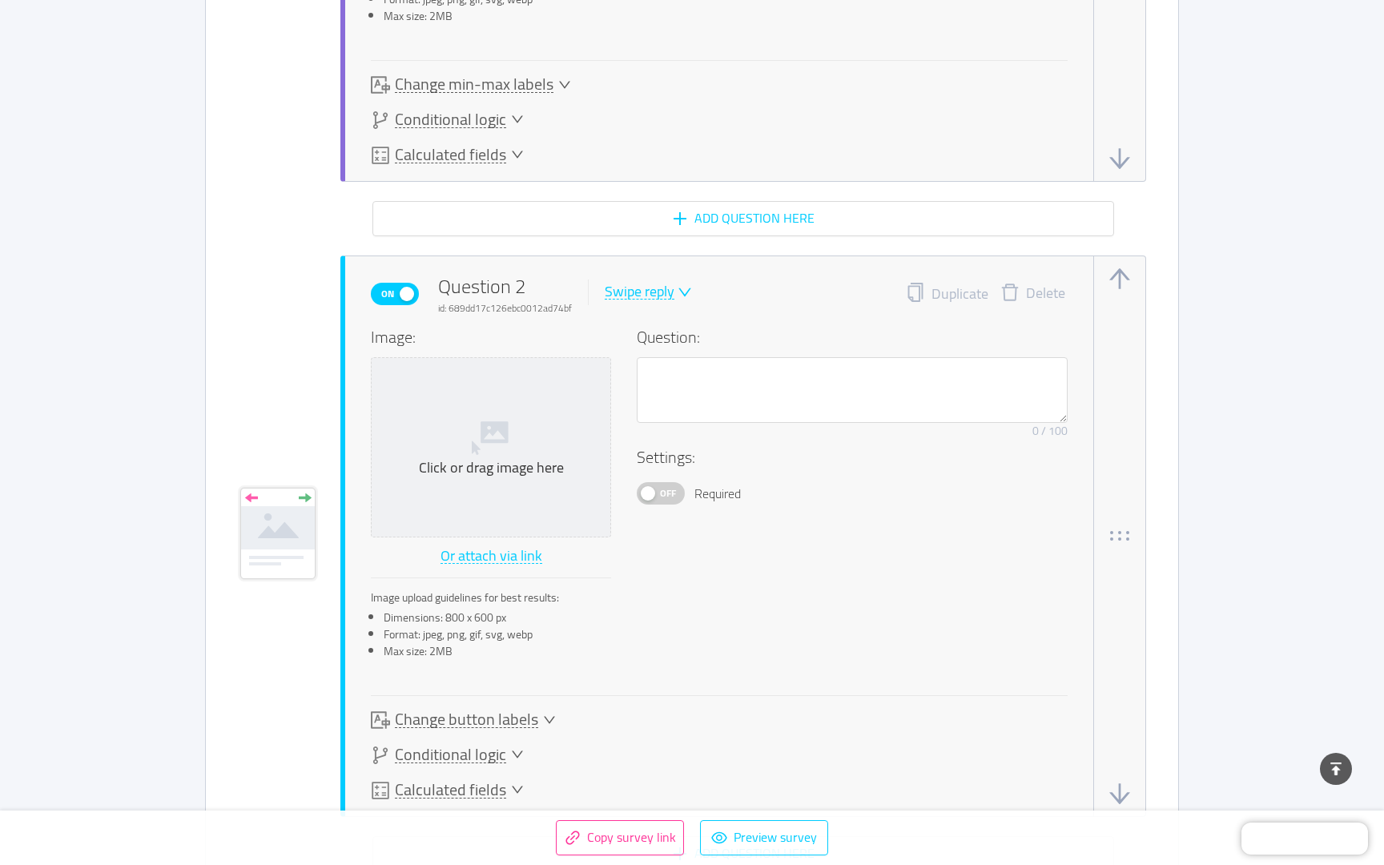
scroll to position [1346, 0]
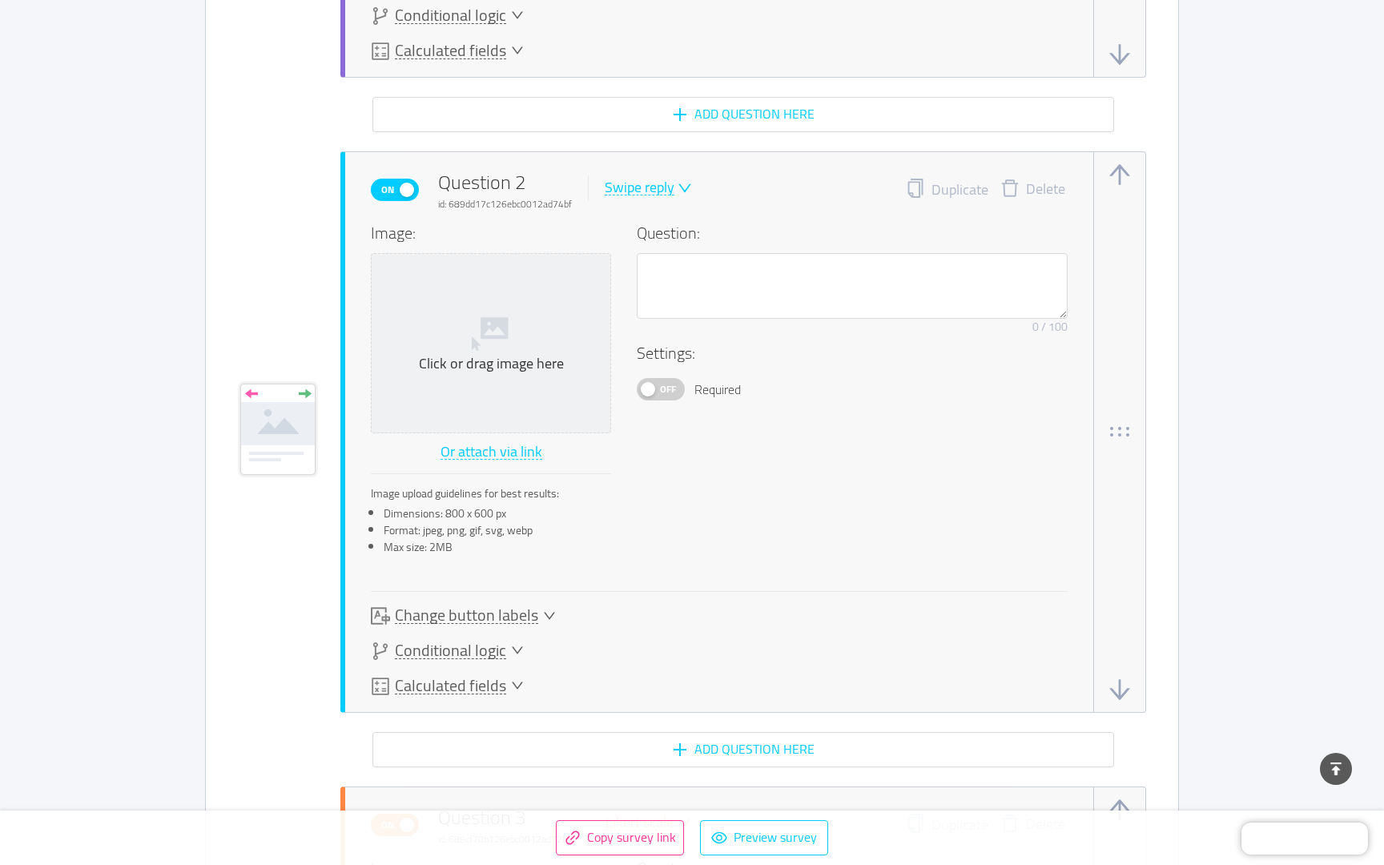
click at [643, 180] on div "Swipe reply" at bounding box center [640, 187] width 70 height 15
click at [640, 234] on li "NPS" at bounding box center [661, 241] width 116 height 26
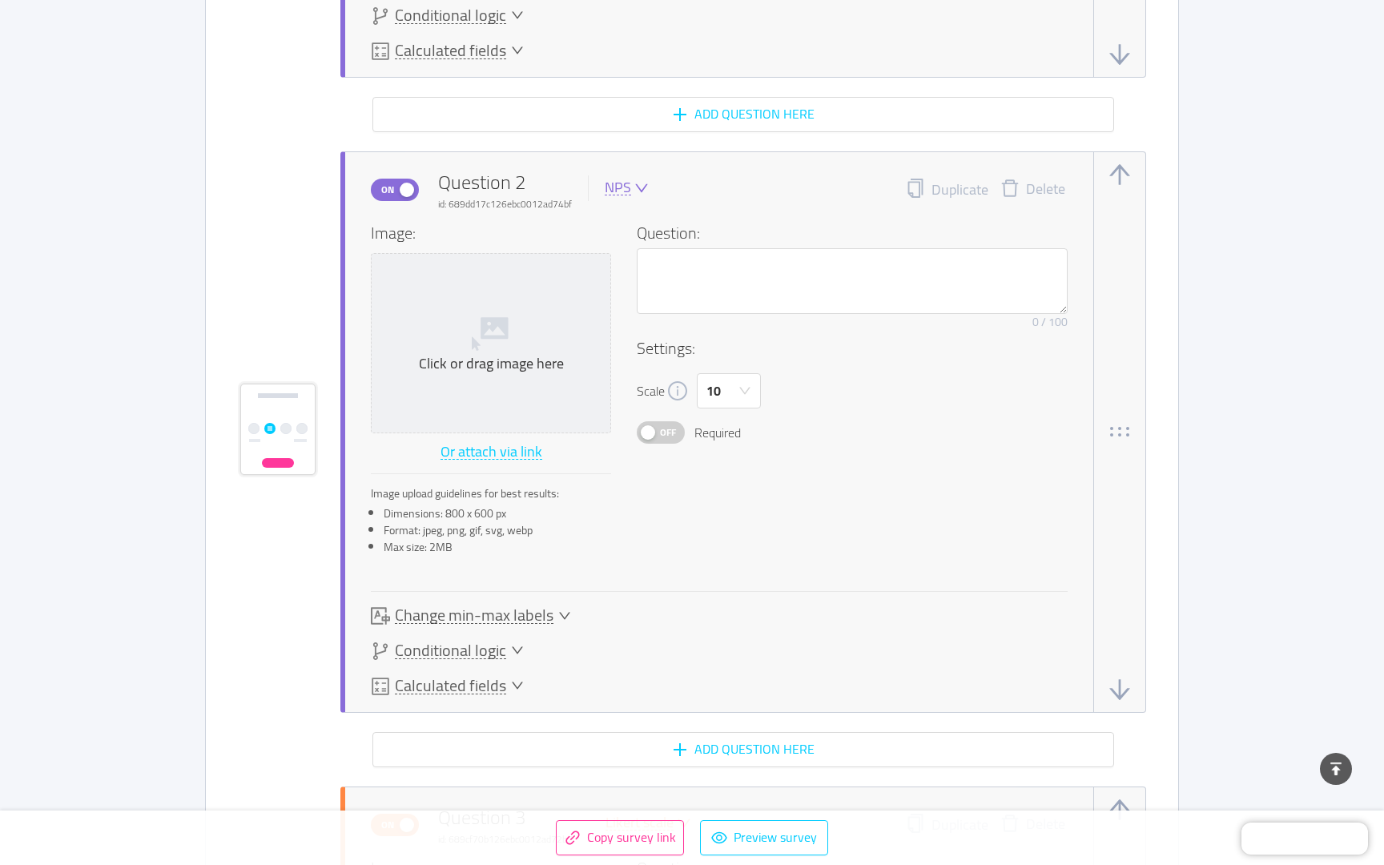
drag, startPoint x: 794, startPoint y: 541, endPoint x: 713, endPoint y: 471, distance: 106.8
click at [794, 541] on div "Image: Click or drag image here Or attach via link Image upload guidelines for …" at bounding box center [719, 394] width 697 height 346
click at [663, 437] on span "Off" at bounding box center [668, 432] width 22 height 21
click at [663, 437] on span "On" at bounding box center [653, 432] width 22 height 21
click at [1042, 194] on button "Delete" at bounding box center [1033, 190] width 89 height 22
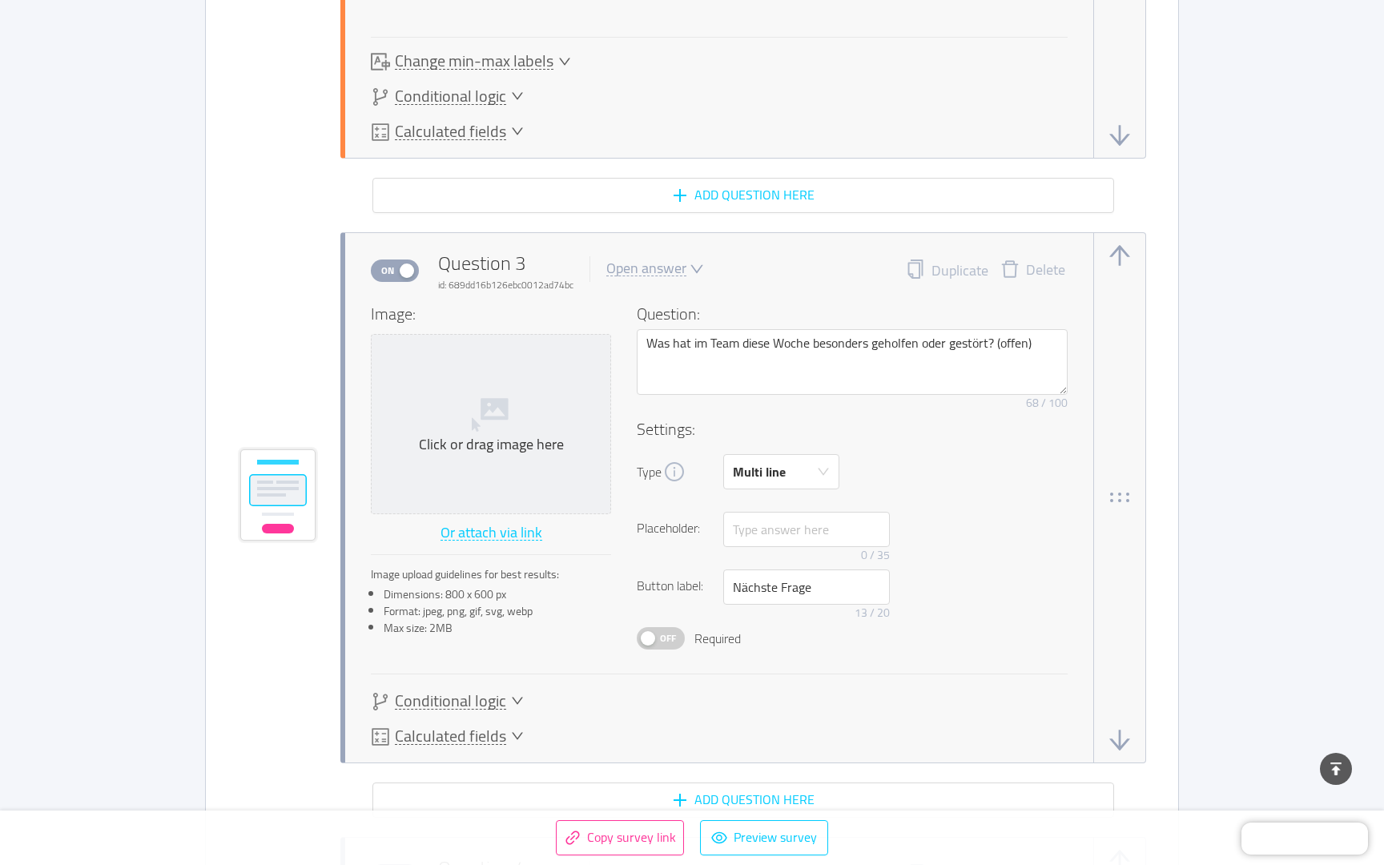
scroll to position [1904, 0]
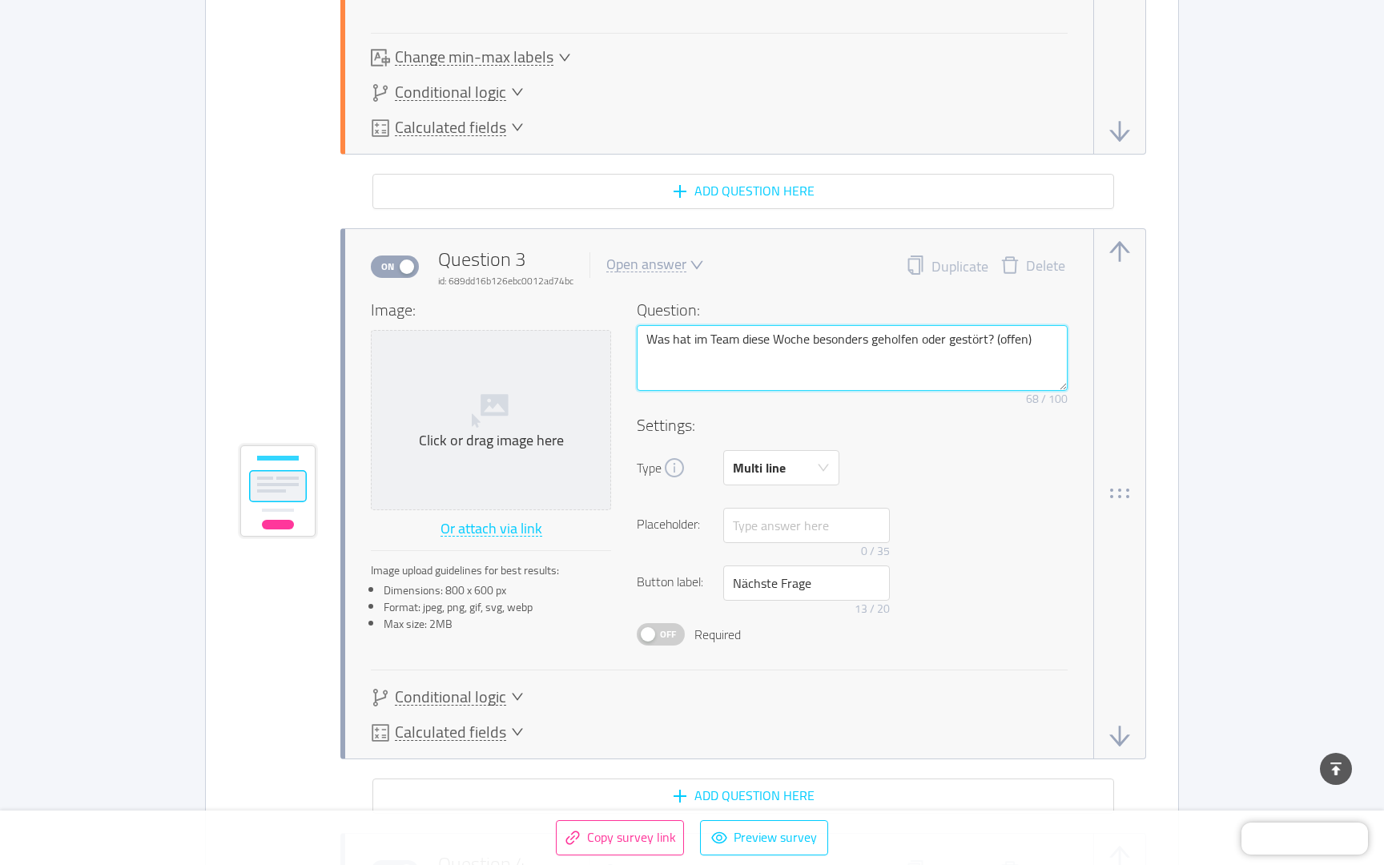
drag, startPoint x: 1051, startPoint y: 340, endPoint x: 997, endPoint y: 340, distance: 53.7
click at [997, 340] on textarea "Was hat im Team diese Woche besonders geholfen oder gestört? (offen)" at bounding box center [852, 358] width 431 height 66
type textarea "Was hat im Team diese Woche besonders geholfen oder gestört?"
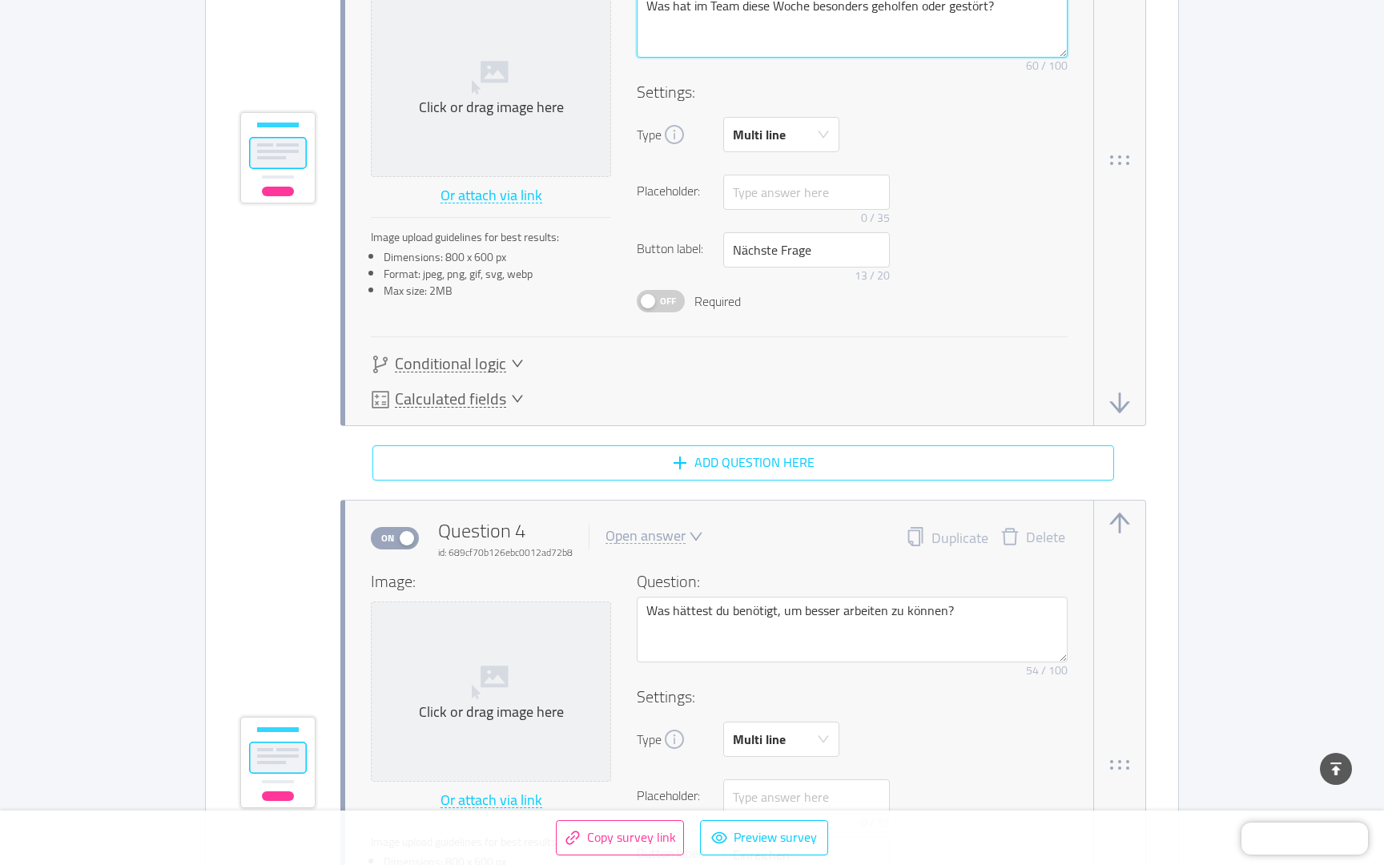
scroll to position [2360, 0]
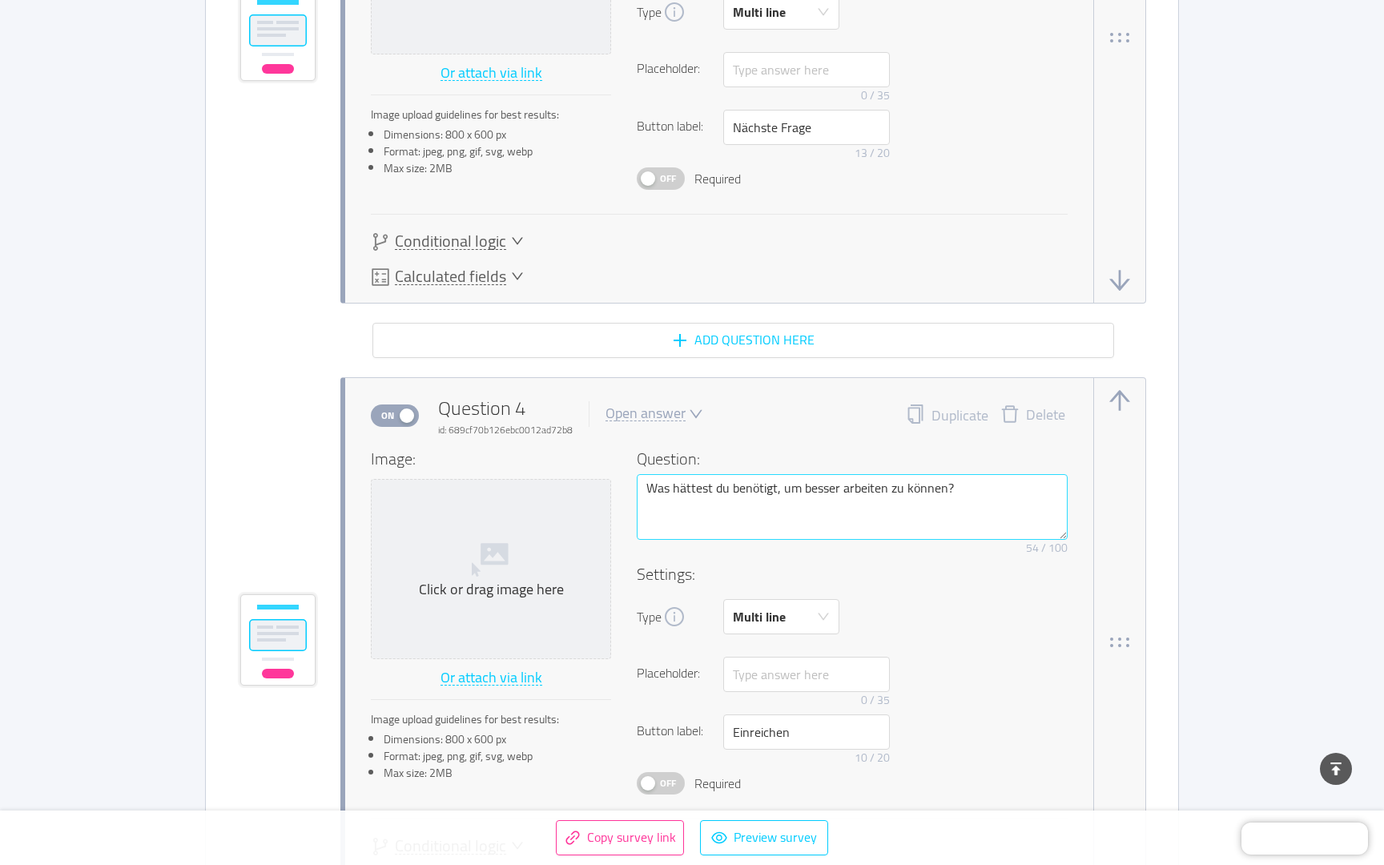
type textarea "Was hat im Team diese Woche besonders geholfen oder gestört?"
drag, startPoint x: 966, startPoint y: 497, endPoint x: 580, endPoint y: 490, distance: 386.2
click at [582, 490] on div "Image: Click or drag image here Or attach via link Image upload guidelines for …" at bounding box center [719, 621] width 697 height 348
paste textarea "Gibt es etwas, das dir diese Woche gefehlt hat, um deine Arbeit gut zu mach"
type textarea "Gibt es etwas, das dir diese Woche gefehlt hat, um deine Arbeit gut zu machen?"
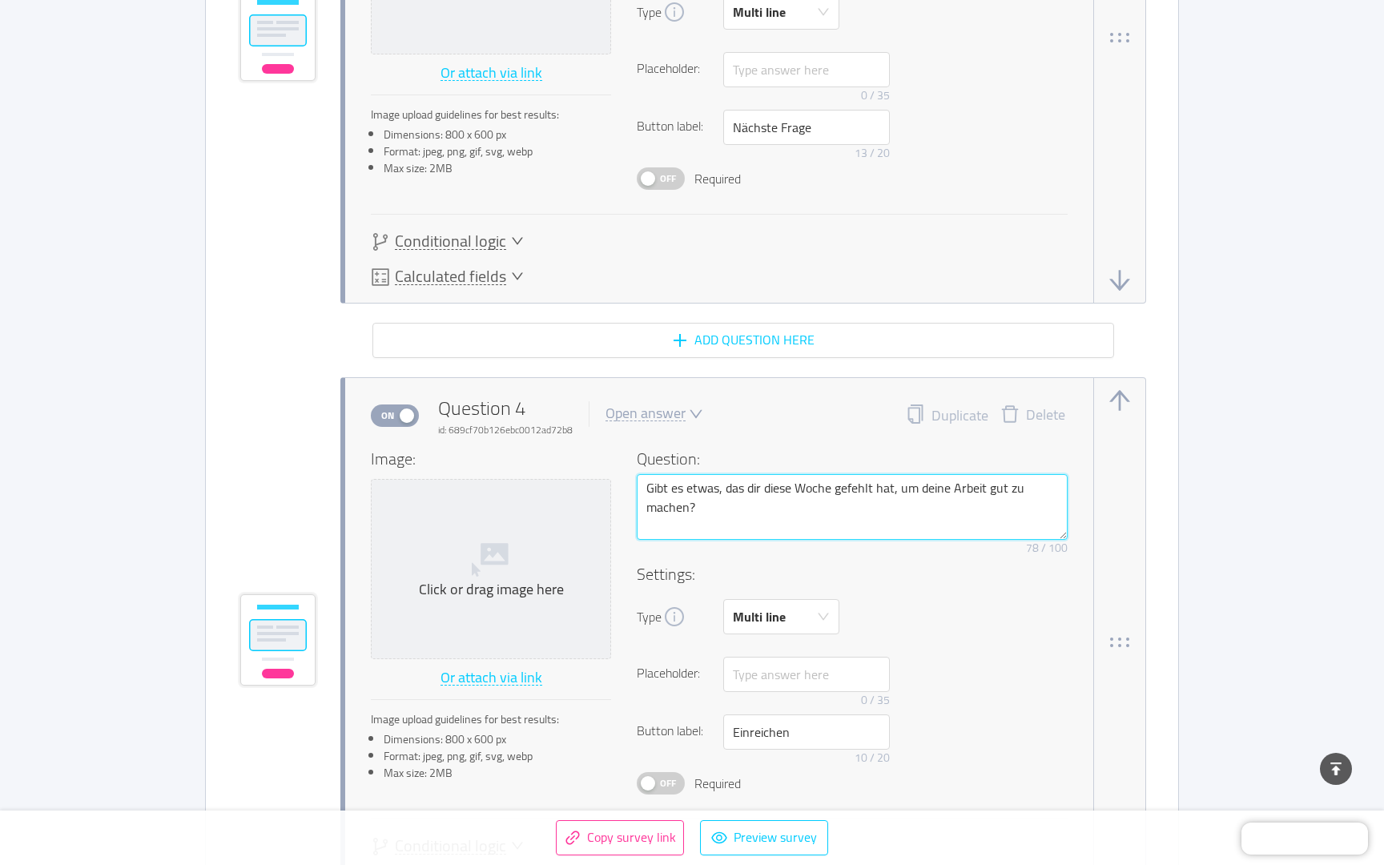
type textarea "Gibt es etwas, das dir diese Woche gefehlt hat, um deine Arbeit gut zu machen?"
type textarea "Gibt es etwas, das dir diese Woche gefehlt hat, um deine Arbeit gut zu machen? ("
type textarea "Gibt es etwas, das dir diese Woche gefehlt hat, um deine Arbeit gut zu machen? …"
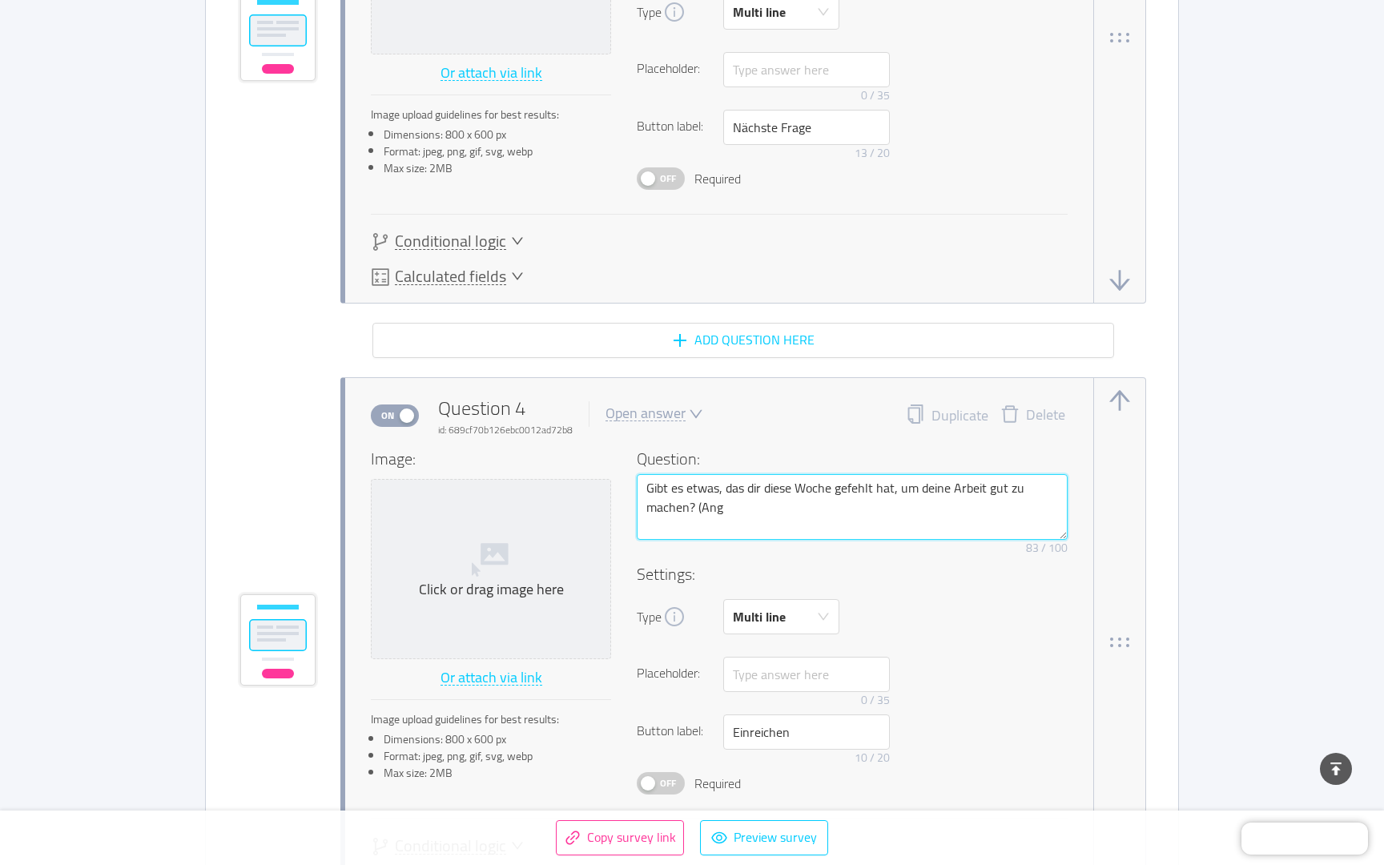
type textarea "Gibt es etwas, das dir diese Woche gefehlt hat, um deine Arbeit gut zu machen? …"
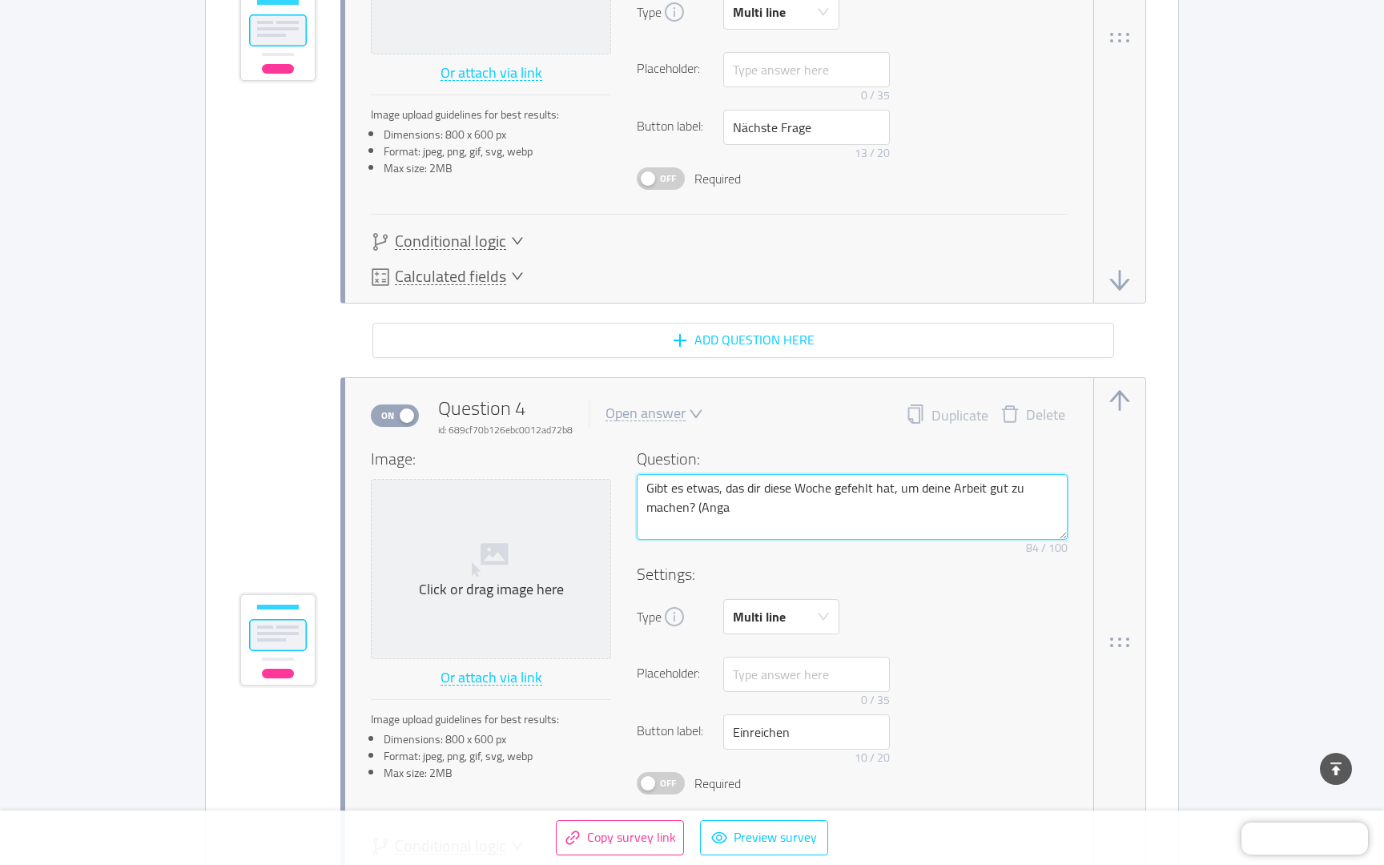
type textarea "Gibt es etwas, das dir diese Woche gefehlt hat, um deine Arbeit gut zu machen? …"
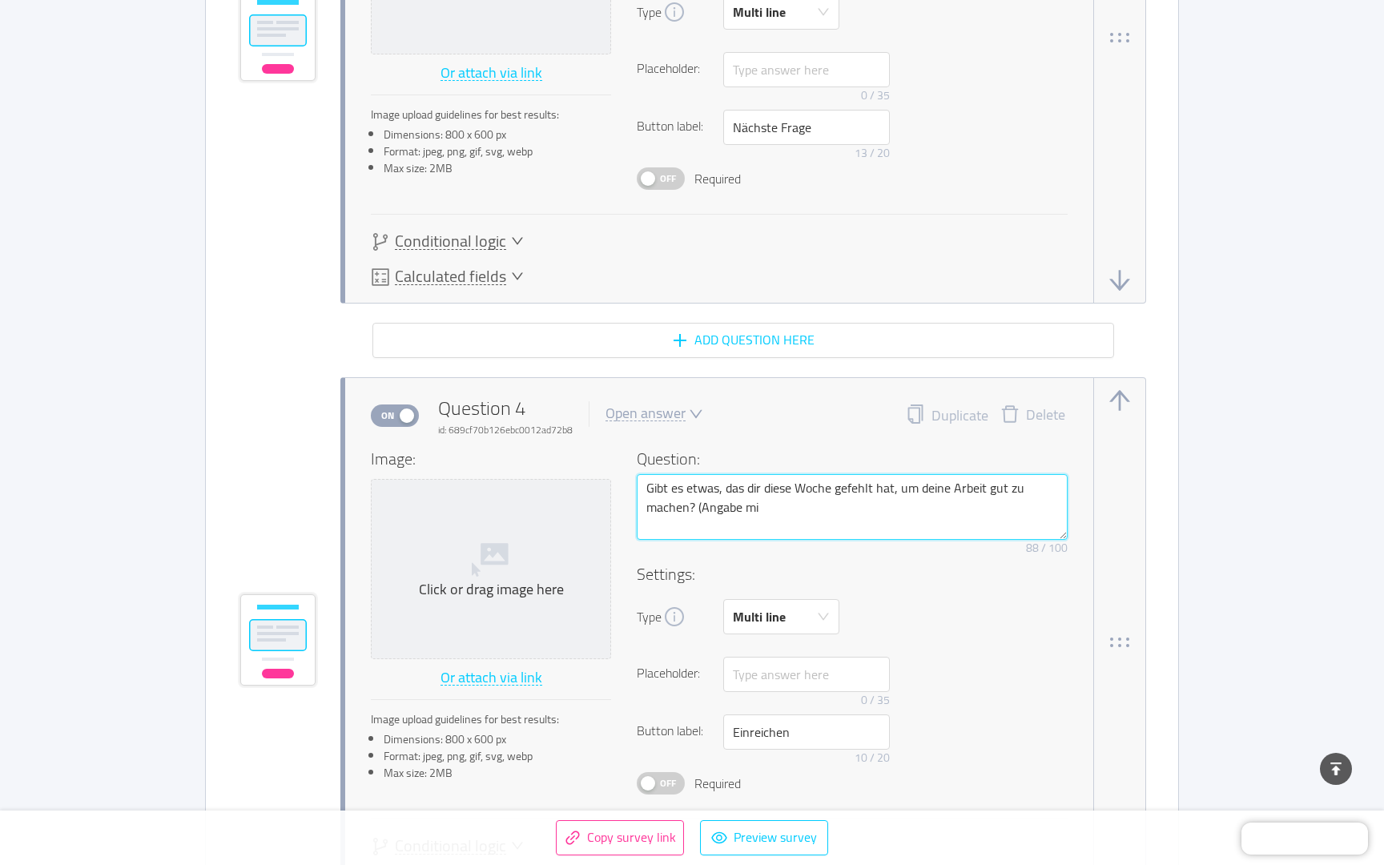
type textarea "Gibt es etwas, das dir diese Woche gefehlt hat, um deine Arbeit gut zu machen? …"
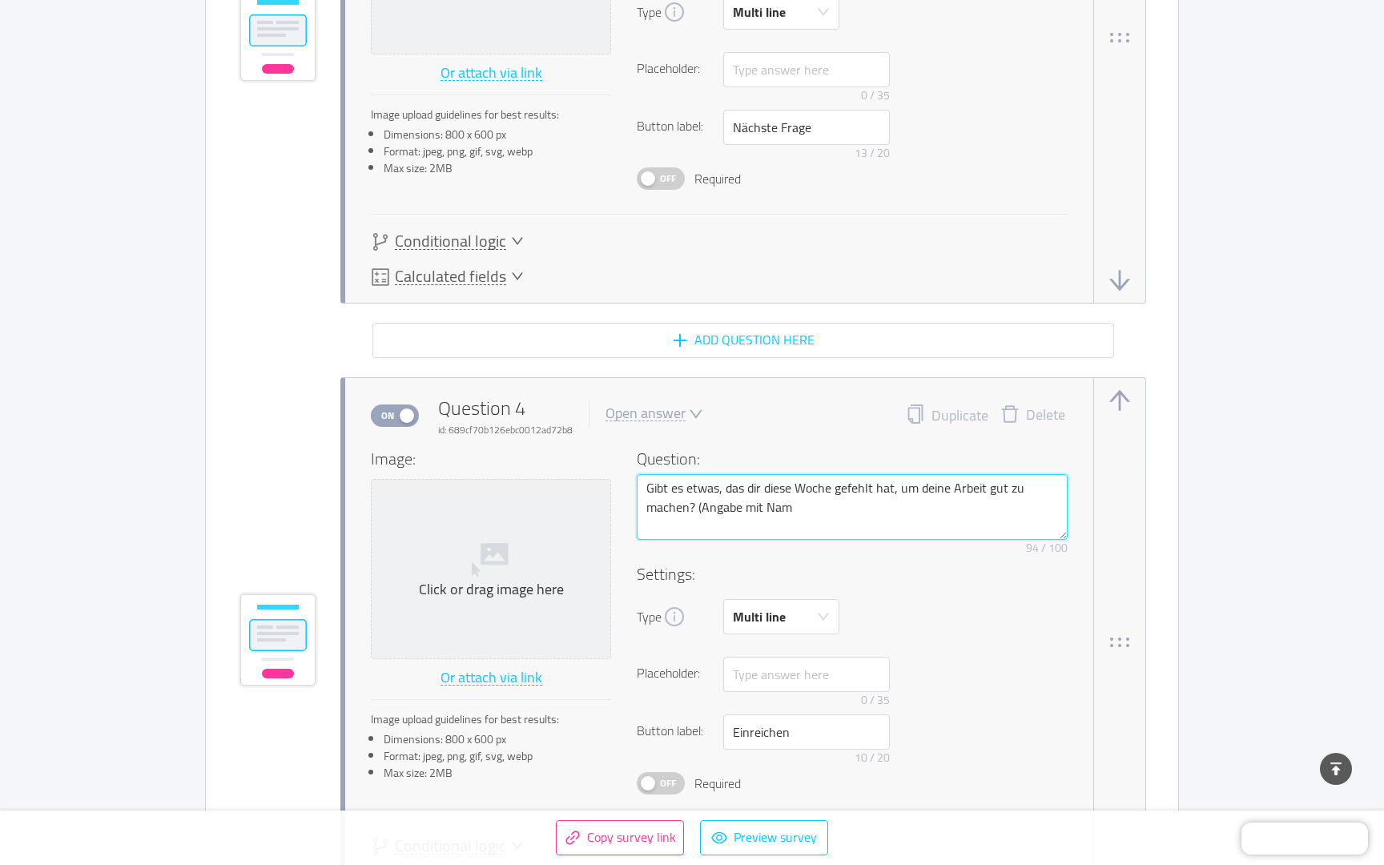
type textarea "Gibt es etwas, das dir diese Woche gefehlt hat, um deine Arbeit gut zu machen? …"
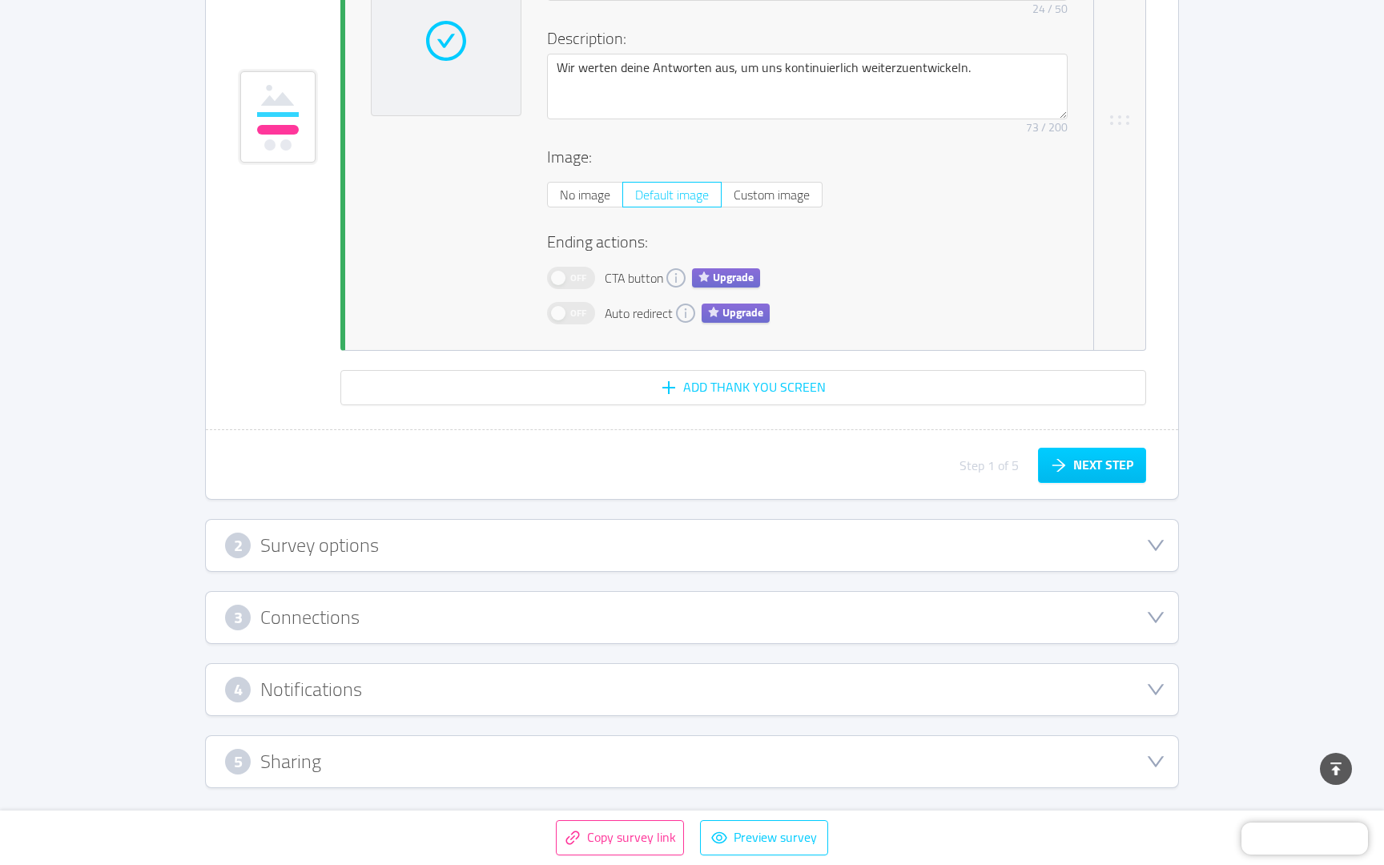
scroll to position [3574, 0]
type textarea "Gibt es etwas, das dir diese Woche gefehlt hat, um deine Arbeit gut zu machen? …"
click at [648, 824] on button "Copy survey link" at bounding box center [620, 837] width 128 height 35
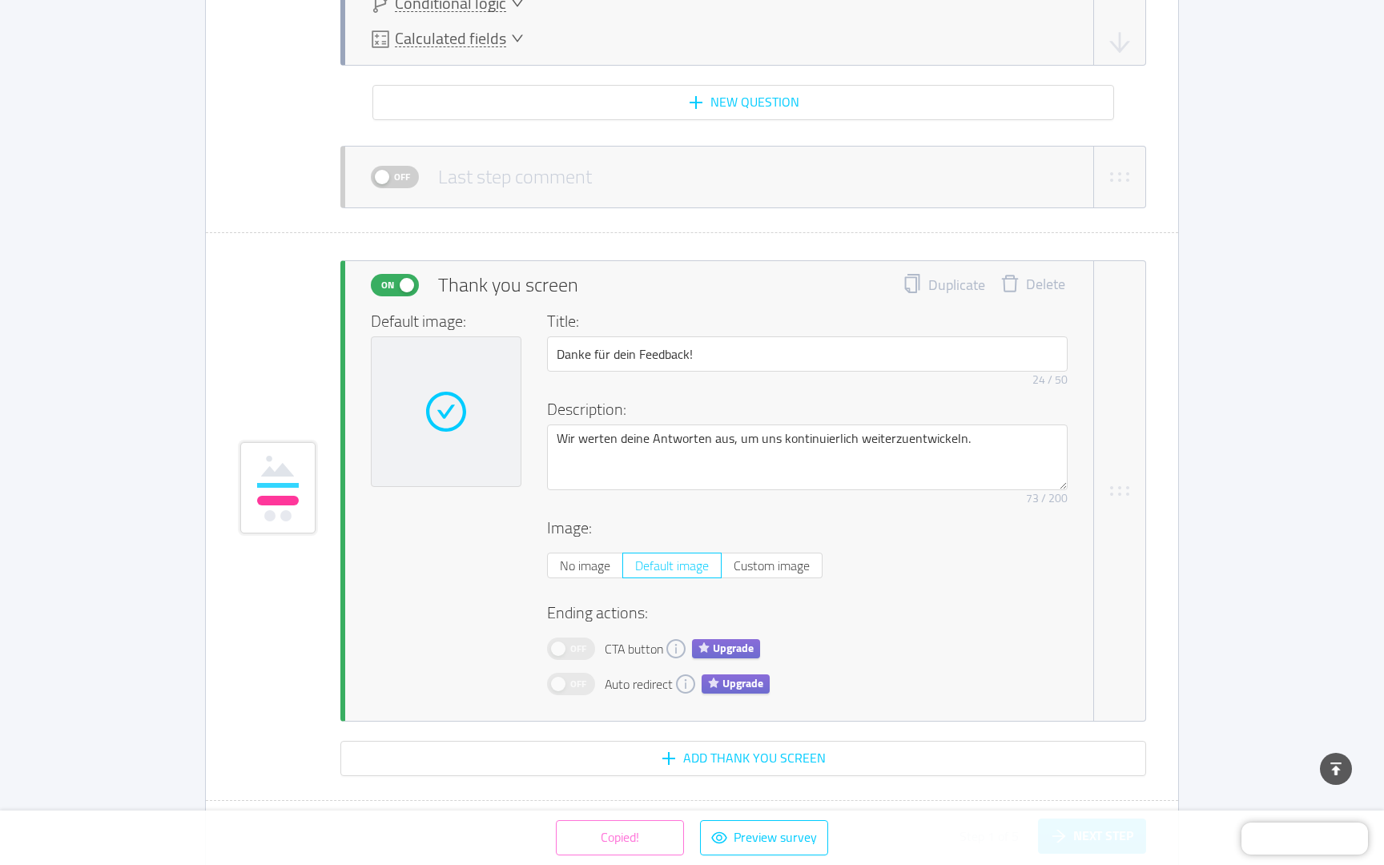
scroll to position [3029, 0]
